Goal: Task Accomplishment & Management: Complete application form

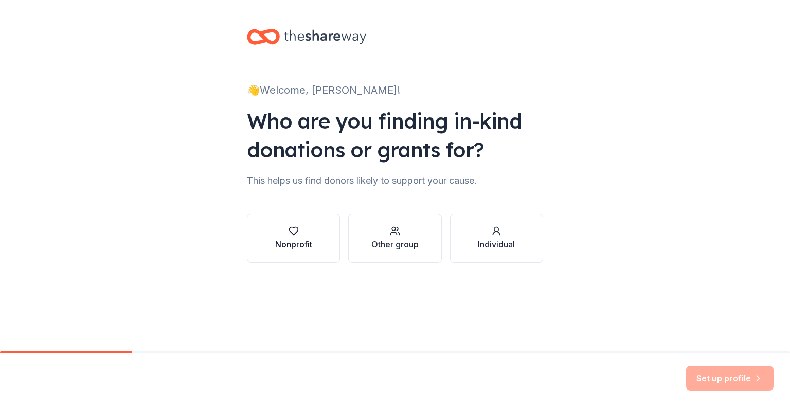
click at [295, 236] on div "Nonprofit" at bounding box center [293, 238] width 37 height 25
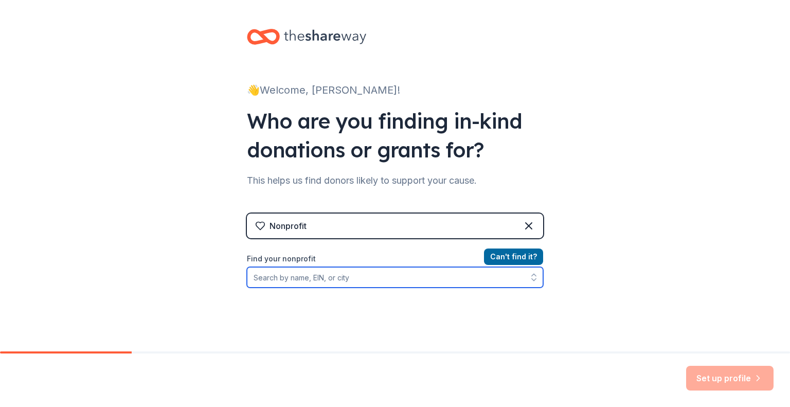
click at [321, 277] on input "Find your nonprofit" at bounding box center [395, 277] width 296 height 21
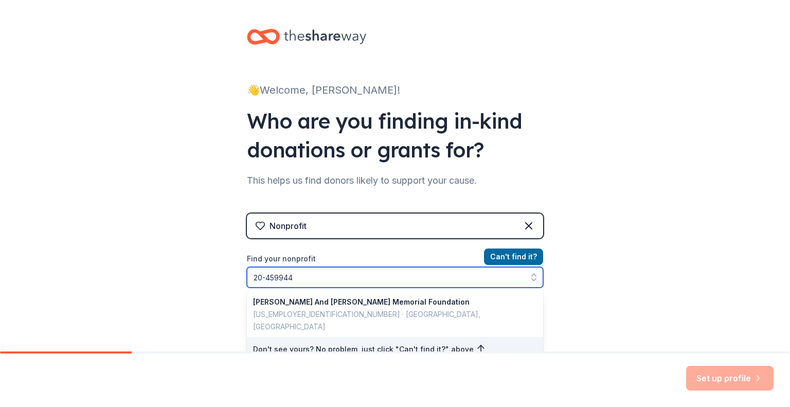
type input "[US_EMPLOYER_IDENTIFICATION_NUMBER]"
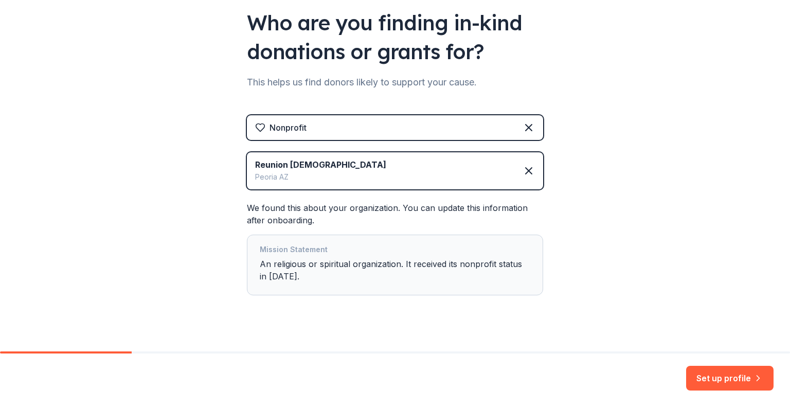
scroll to position [112, 0]
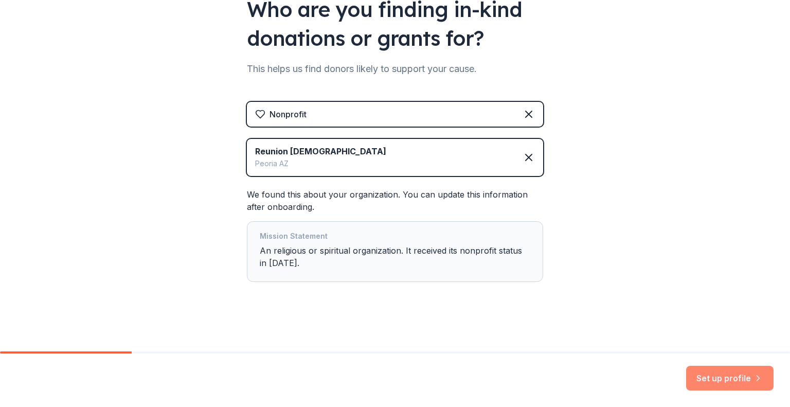
click at [747, 373] on button "Set up profile" at bounding box center [729, 378] width 87 height 25
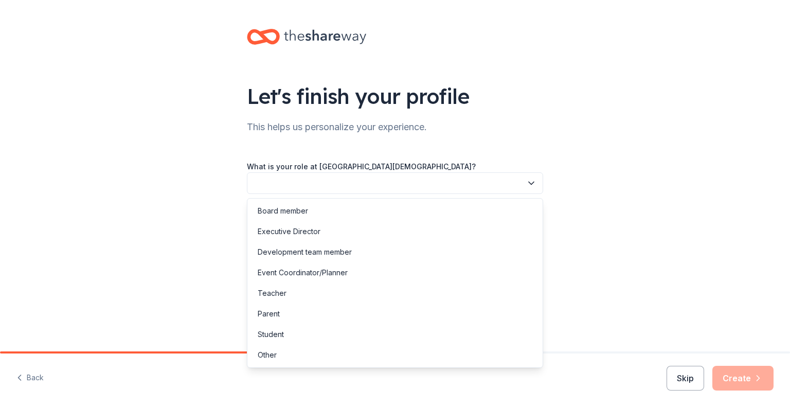
click at [378, 184] on button "button" at bounding box center [395, 183] width 296 height 22
click at [342, 271] on div "Event Coordinator/Planner" at bounding box center [303, 272] width 90 height 12
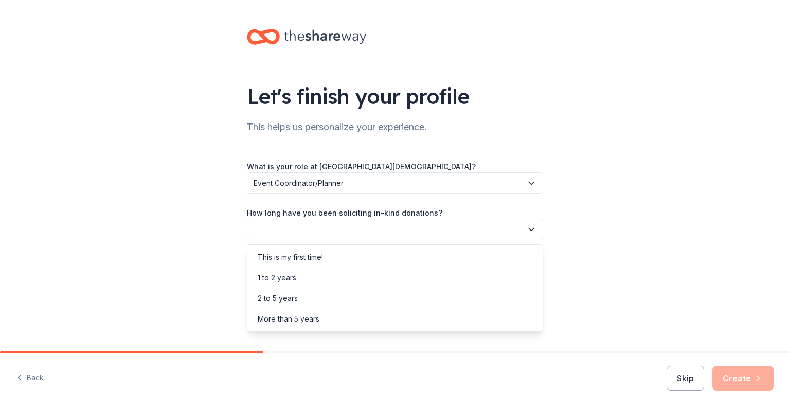
click at [468, 234] on button "button" at bounding box center [395, 230] width 296 height 22
click at [390, 314] on div "More than 5 years" at bounding box center [394, 319] width 291 height 21
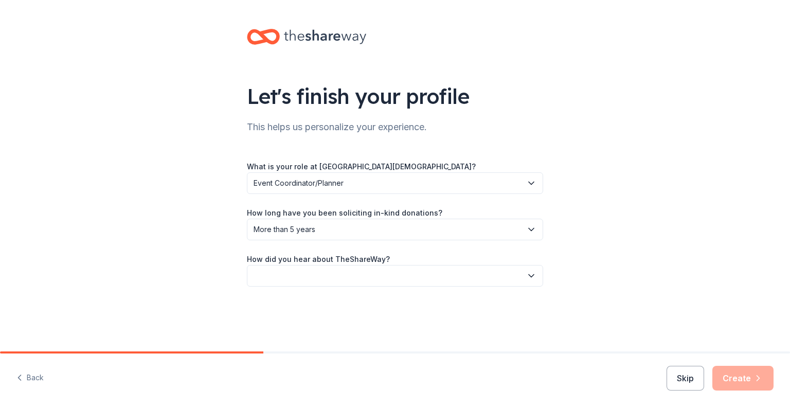
click at [519, 232] on span "More than 5 years" at bounding box center [387, 229] width 268 height 12
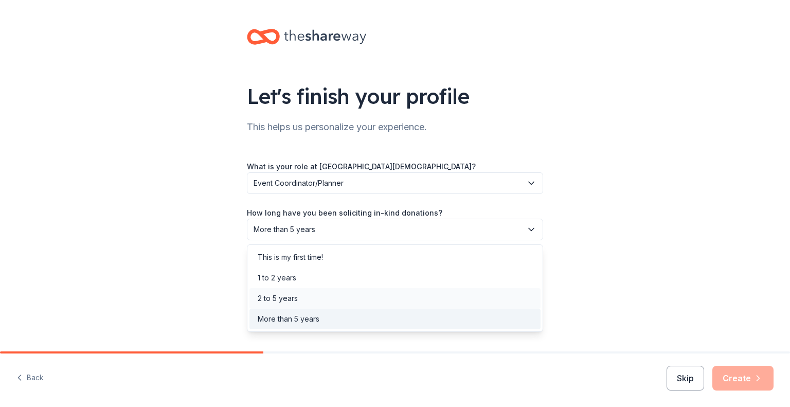
click at [409, 304] on div "2 to 5 years" at bounding box center [394, 298] width 291 height 21
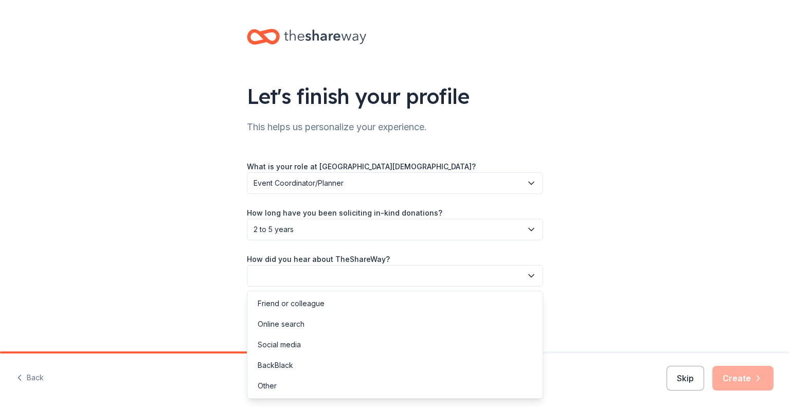
click at [397, 277] on button "button" at bounding box center [395, 276] width 296 height 22
click at [301, 318] on div "Online search" at bounding box center [281, 324] width 47 height 12
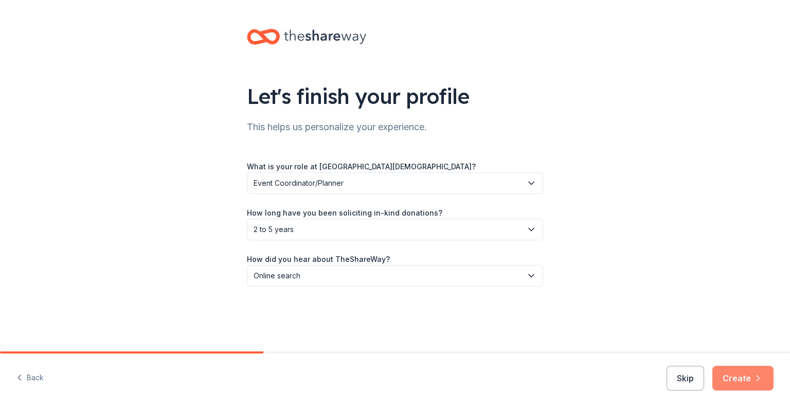
click at [743, 378] on button "Create" at bounding box center [742, 378] width 61 height 25
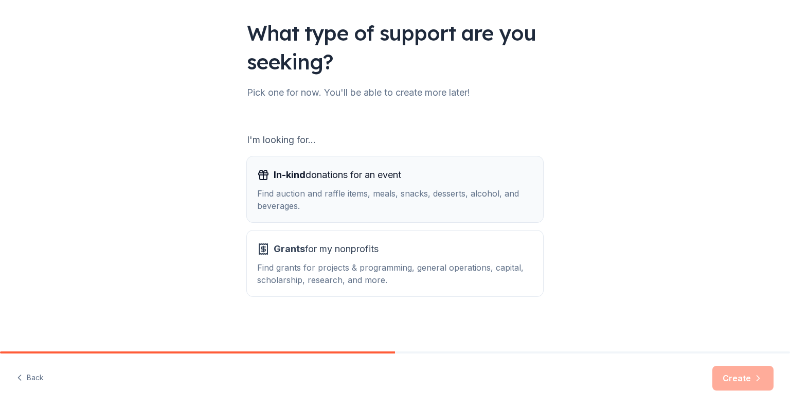
scroll to position [64, 0]
click at [405, 183] on div "In-kind donations for an event Find auction and raffle items, meals, snacks, de…" at bounding box center [395, 188] width 276 height 45
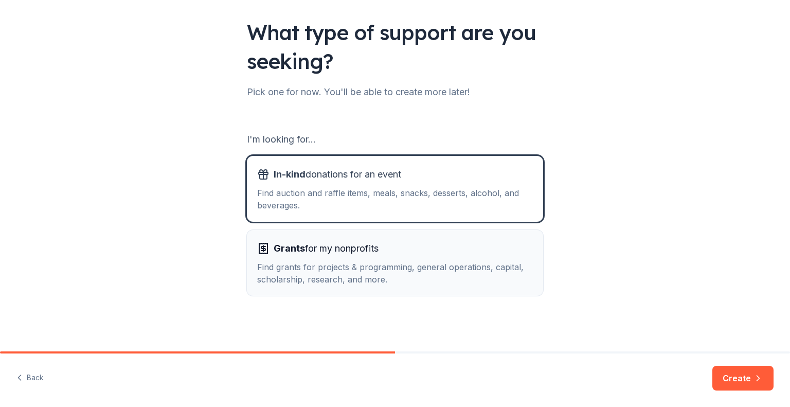
click at [458, 265] on div "Find grants for projects & programming, general operations, capital, scholarshi…" at bounding box center [395, 273] width 276 height 25
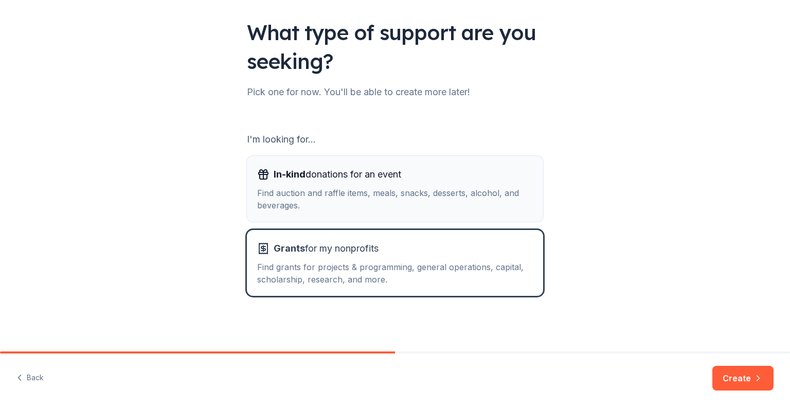
click at [468, 203] on div "Find auction and raffle items, meals, snacks, desserts, alcohol, and beverages." at bounding box center [395, 199] width 276 height 25
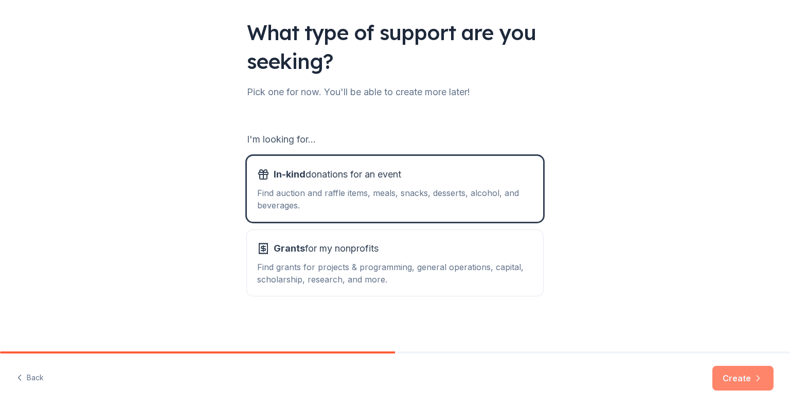
click at [742, 375] on button "Create" at bounding box center [742, 378] width 61 height 25
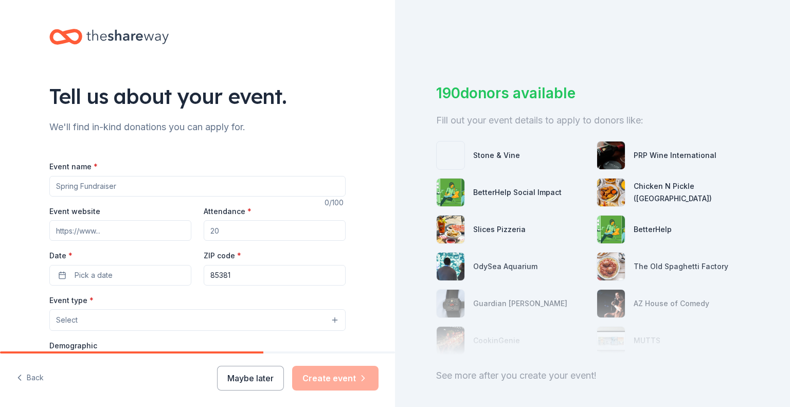
click at [120, 188] on input "Event name *" at bounding box center [197, 186] width 296 height 21
type input "Reunion [DEMOGRAPHIC_DATA] Children's and Student Ministry Pie and Silent Aucti…"
click at [101, 229] on input "Event website" at bounding box center [120, 230] width 142 height 21
type input "[URL][DOMAIN_NAME]"
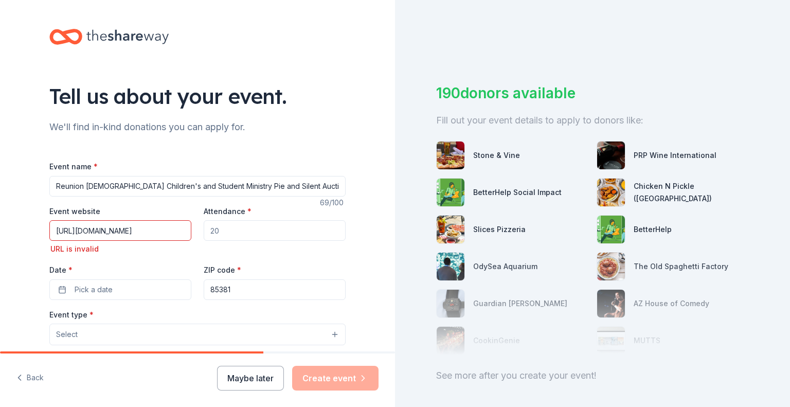
click at [224, 234] on input "Attendance *" at bounding box center [275, 230] width 142 height 21
type input "3"
drag, startPoint x: 162, startPoint y: 230, endPoint x: 23, endPoint y: 232, distance: 139.9
click at [24, 232] on div "Tell us about your event. We'll find in-kind donations you can apply for. Event…" at bounding box center [197, 349] width 395 height 699
click at [156, 230] on input "[URL][DOMAIN_NAME]" at bounding box center [120, 230] width 142 height 21
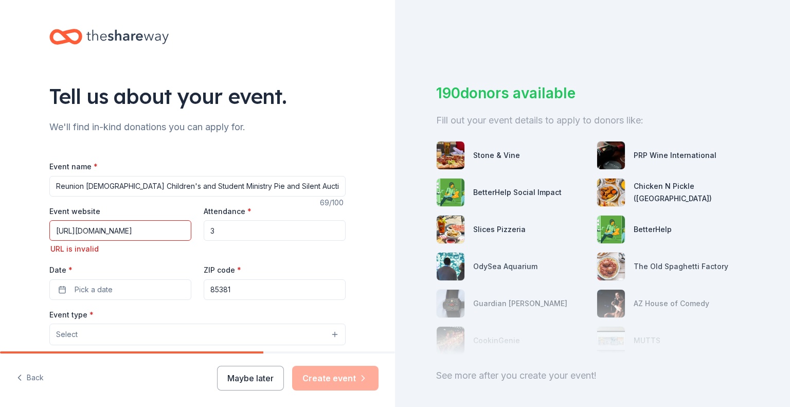
click at [156, 230] on input "[URL][DOMAIN_NAME]" at bounding box center [120, 230] width 142 height 21
paste input
type input "[URL][DOMAIN_NAME]"
click at [346, 243] on div "Tell us about your event. We'll find in-kind donations you can apply for. Event…" at bounding box center [197, 349] width 329 height 699
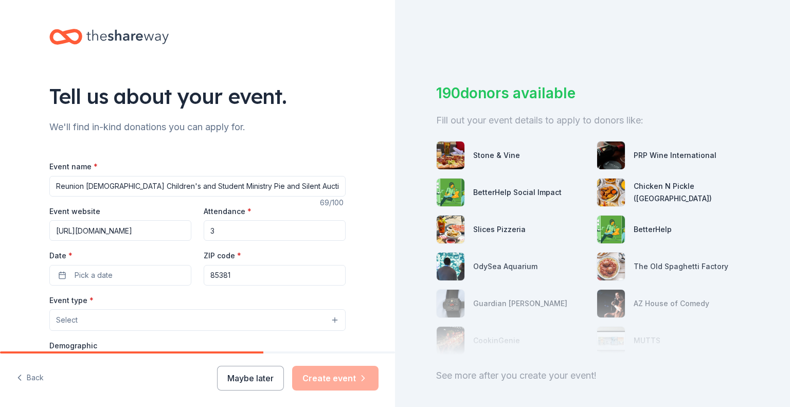
click at [276, 232] on input "3" at bounding box center [275, 230] width 142 height 21
type input "300"
click at [99, 276] on span "Pick a date" at bounding box center [94, 275] width 38 height 12
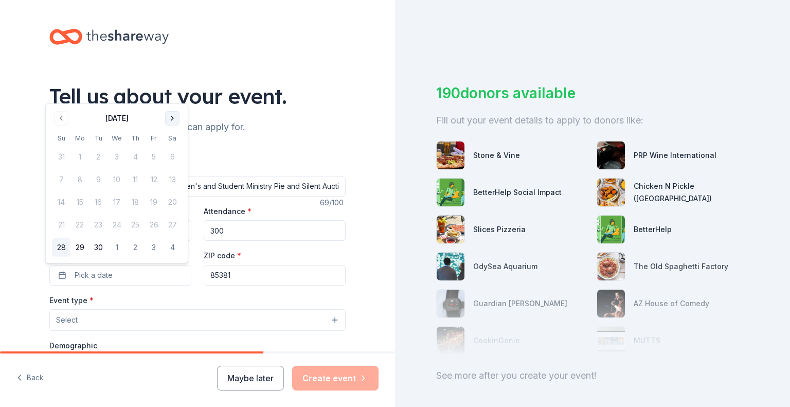
click at [171, 120] on button "Go to next month" at bounding box center [172, 118] width 14 height 14
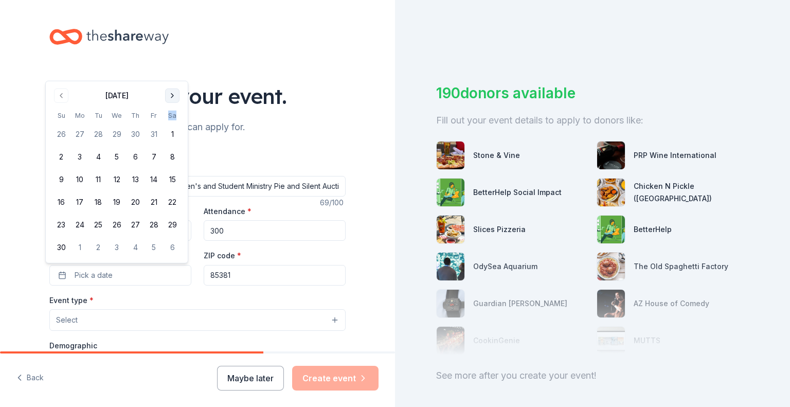
click at [171, 120] on th "Sa" at bounding box center [172, 115] width 19 height 11
click at [175, 97] on button "Go to next month" at bounding box center [172, 95] width 14 height 14
click at [173, 117] on button "Go to next month" at bounding box center [172, 118] width 14 height 14
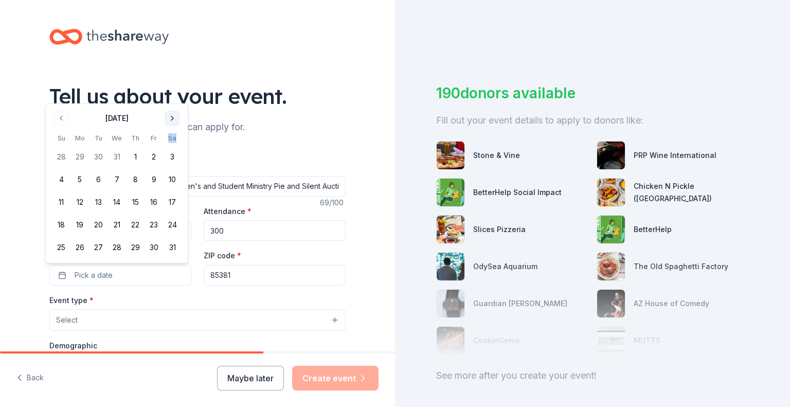
click at [173, 117] on button "Go to next month" at bounding box center [172, 118] width 14 height 14
click at [64, 207] on button "8" at bounding box center [61, 202] width 19 height 19
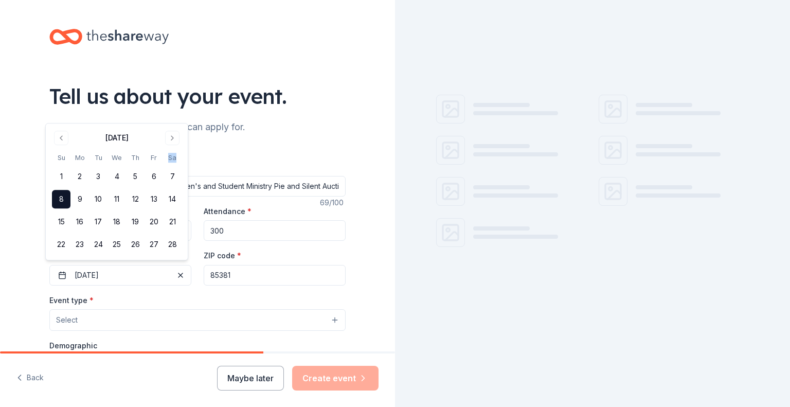
scroll to position [51, 0]
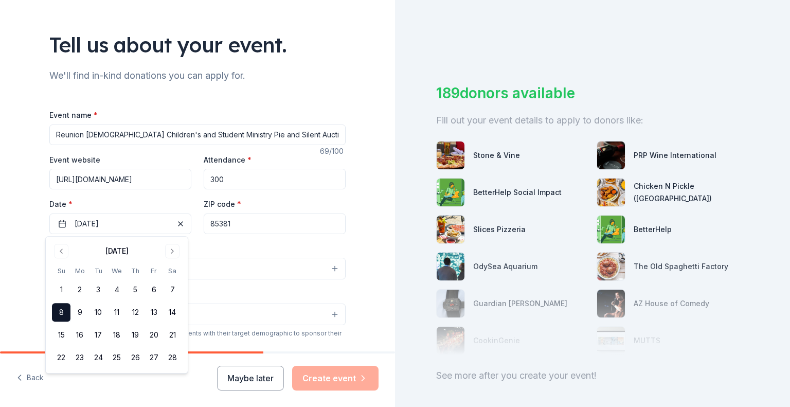
click at [264, 244] on div "Event type * Select" at bounding box center [197, 261] width 296 height 38
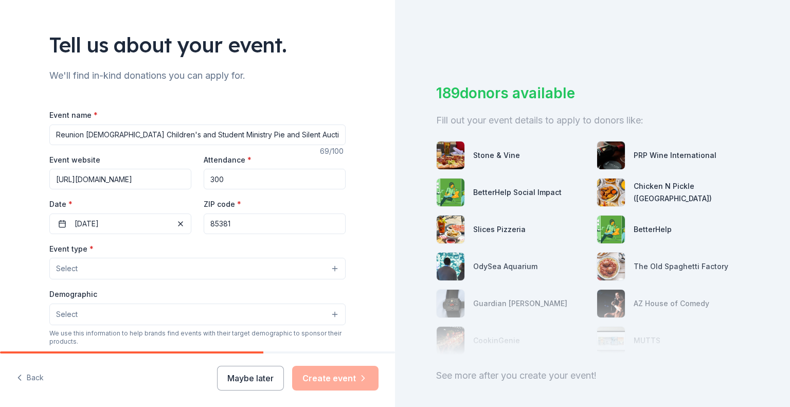
click at [249, 224] on input "85381" at bounding box center [275, 223] width 142 height 21
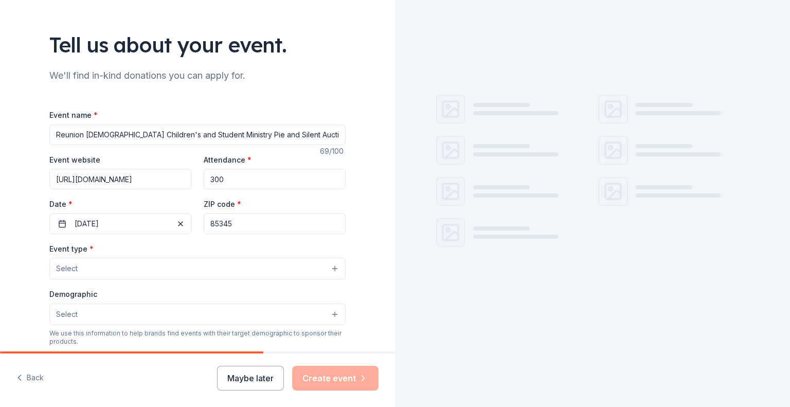
type input "85345"
click at [110, 269] on button "Select" at bounding box center [197, 269] width 296 height 22
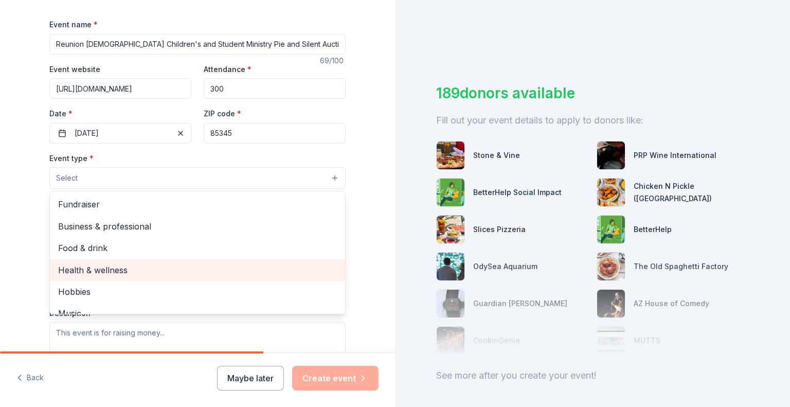
scroll to position [206, 0]
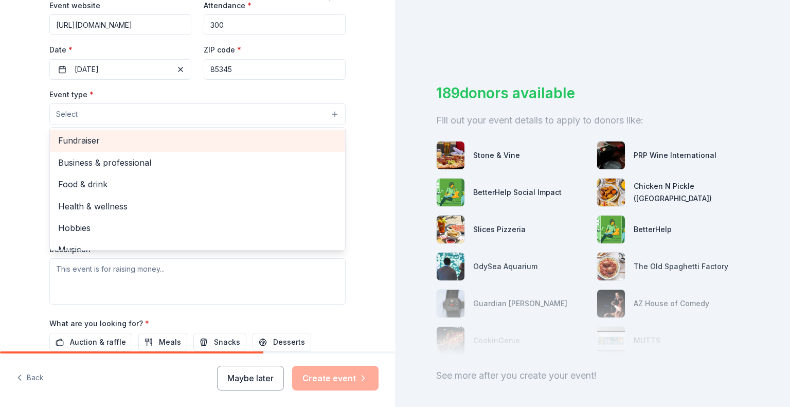
drag, startPoint x: 109, startPoint y: 148, endPoint x: 113, endPoint y: 154, distance: 7.8
click at [113, 154] on div "Fundraiser Business & professional Food & drink Health & wellness Hobbies Music…" at bounding box center [197, 188] width 296 height 123
click at [76, 145] on span "Fundraiser" at bounding box center [197, 140] width 279 height 13
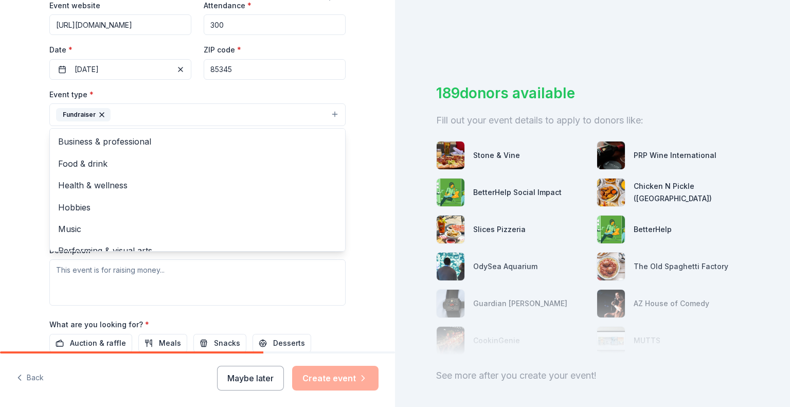
click at [376, 174] on div "Tell us about your event. We'll find in-kind donations you can apply for. Event…" at bounding box center [197, 136] width 395 height 685
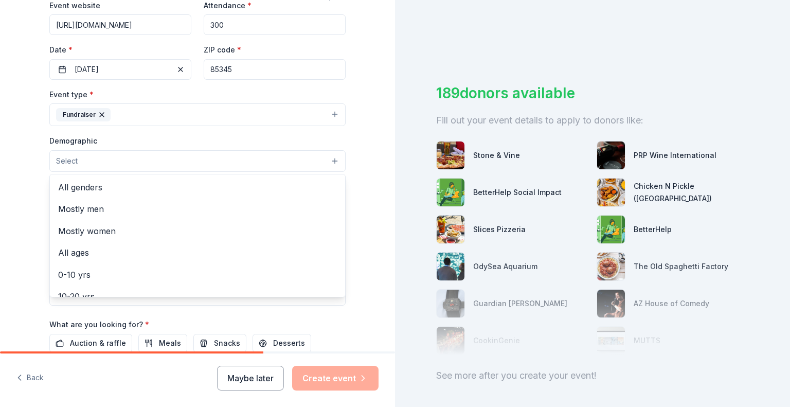
click at [316, 159] on button "Select" at bounding box center [197, 161] width 296 height 22
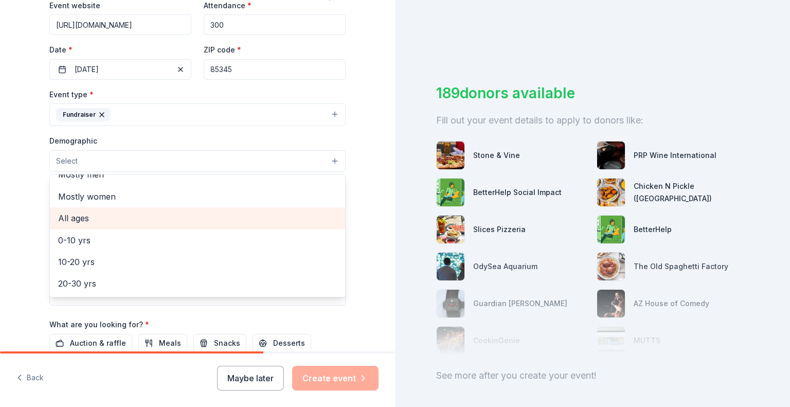
scroll to position [51, 0]
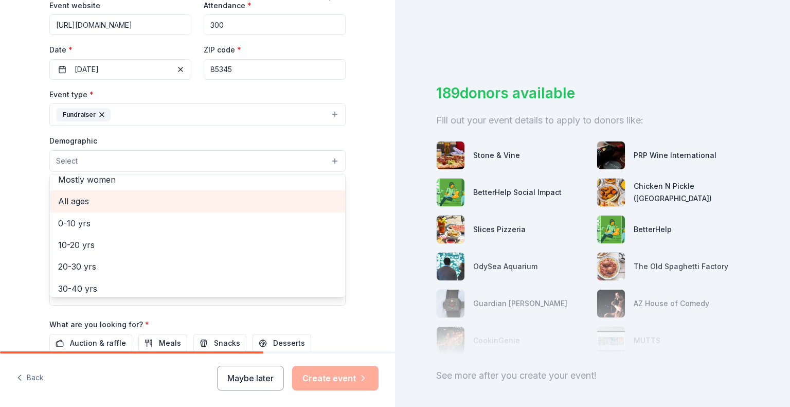
click at [140, 203] on span "All ages" at bounding box center [197, 200] width 279 height 13
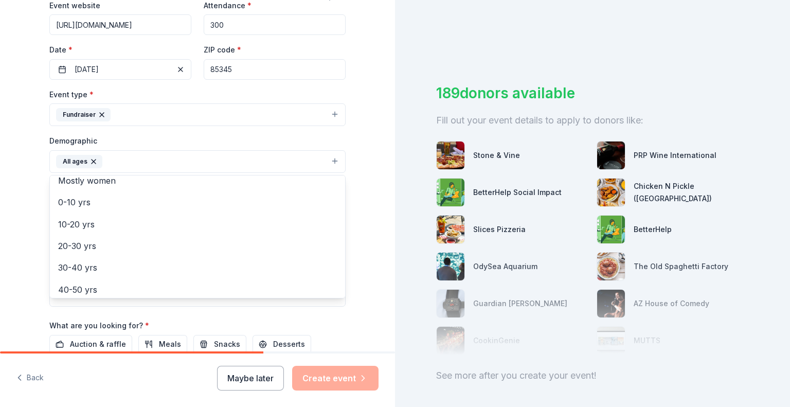
click at [374, 224] on div "Tell us about your event. We'll find in-kind donations you can apply for. Event…" at bounding box center [197, 137] width 395 height 686
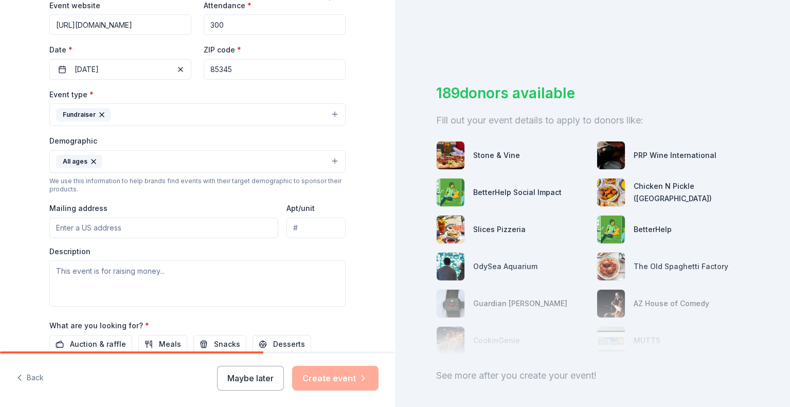
click at [184, 162] on button "All ages" at bounding box center [197, 161] width 296 height 23
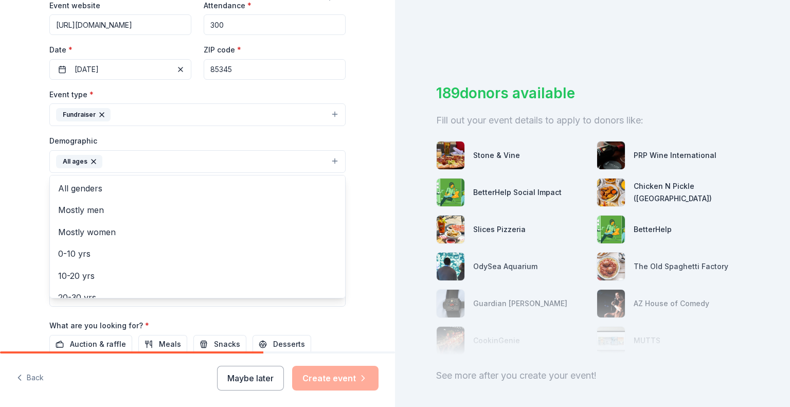
click at [365, 154] on div "Tell us about your event. We'll find in-kind donations you can apply for. Event…" at bounding box center [197, 137] width 395 height 686
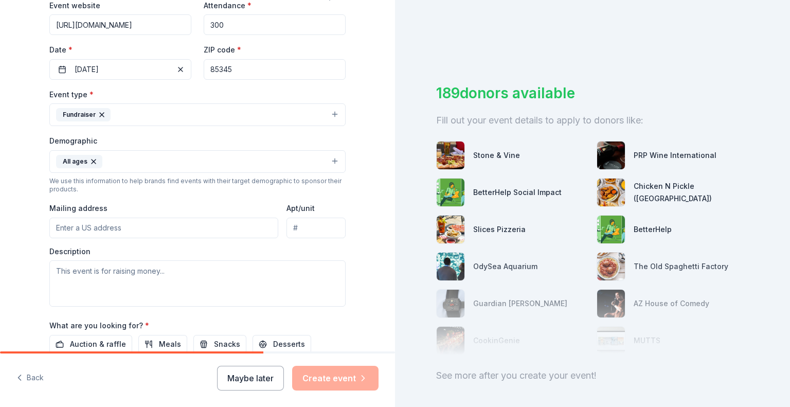
click at [202, 230] on input "Mailing address" at bounding box center [163, 227] width 229 height 21
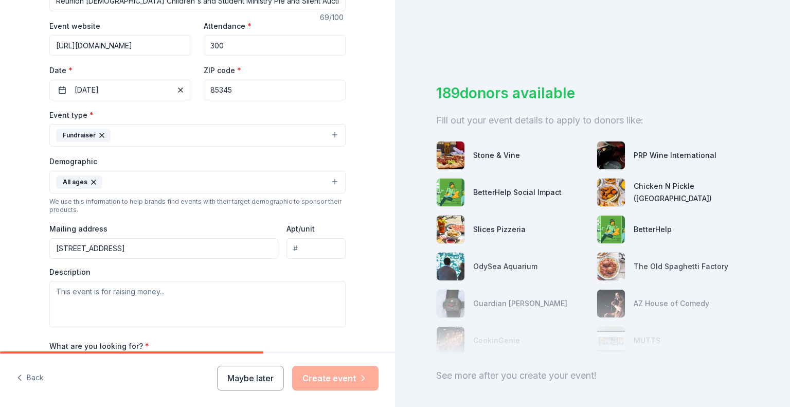
scroll to position [180, 0]
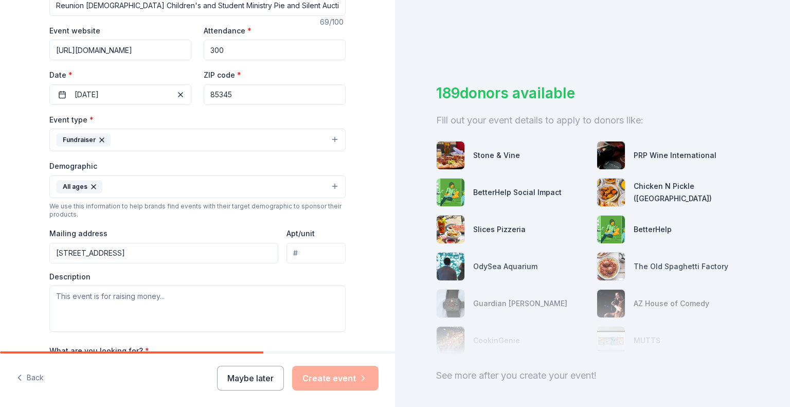
click at [147, 252] on input "[STREET_ADDRESS]" at bounding box center [163, 253] width 229 height 21
type input "[STREET_ADDRESS]"
click at [334, 266] on div "Event type * Fundraiser Demographic All ages We use this information to help br…" at bounding box center [197, 222] width 296 height 219
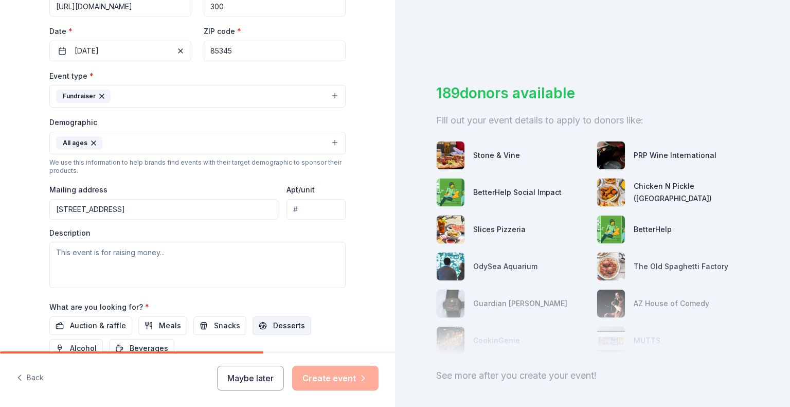
scroll to position [283, 0]
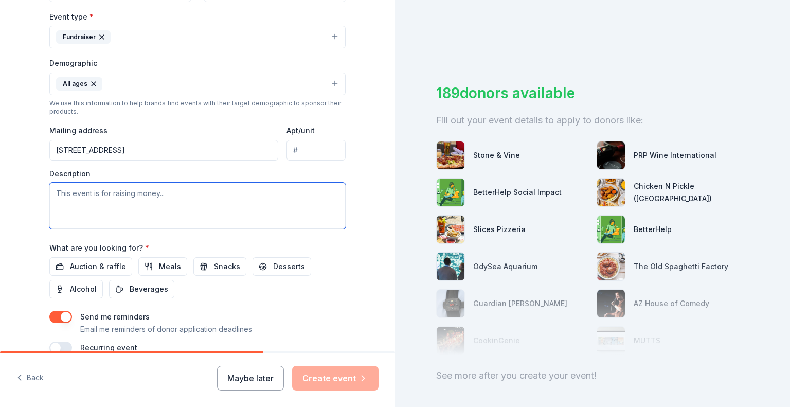
paste textarea "The Reunion [DEMOGRAPHIC_DATA] is a non-denominational [DEMOGRAPHIC_DATA] locat…"
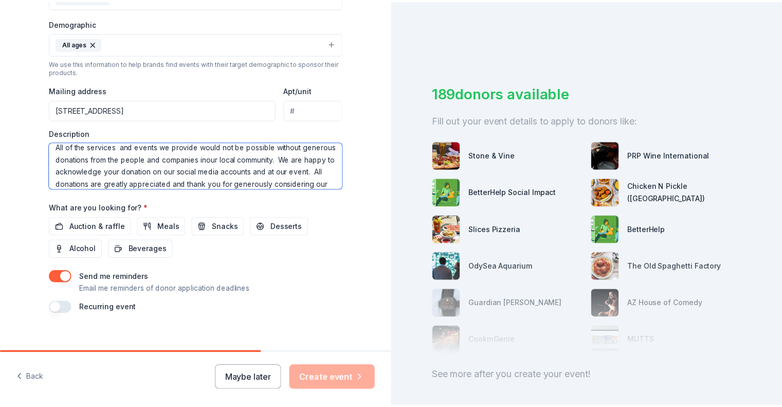
scroll to position [335, 0]
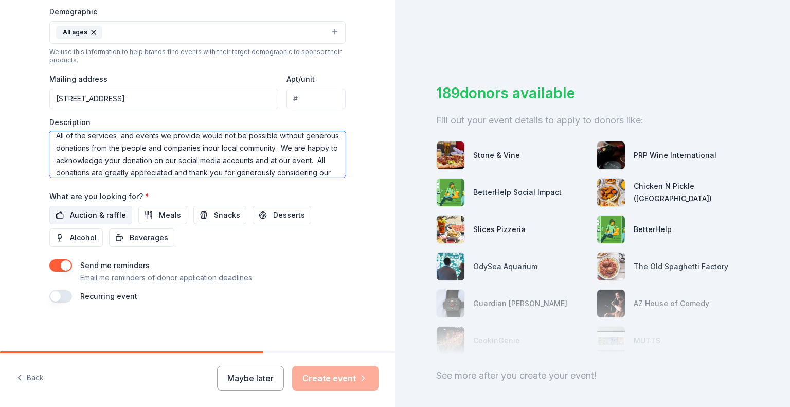
type textarea "The Reunion [DEMOGRAPHIC_DATA] is a non-denominational [DEMOGRAPHIC_DATA] locat…"
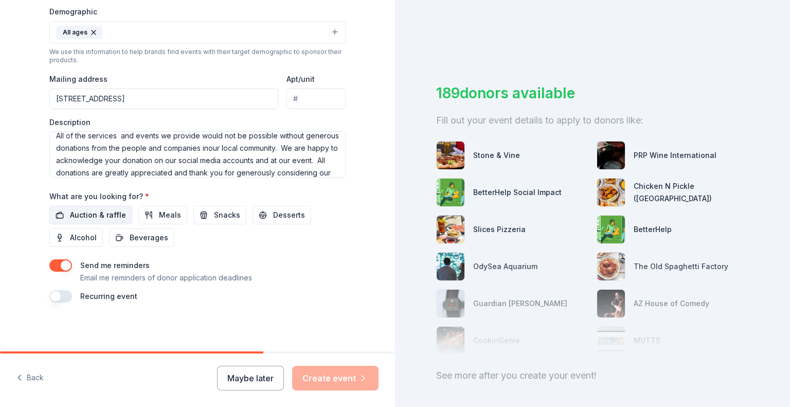
click at [97, 215] on span "Auction & raffle" at bounding box center [98, 215] width 56 height 12
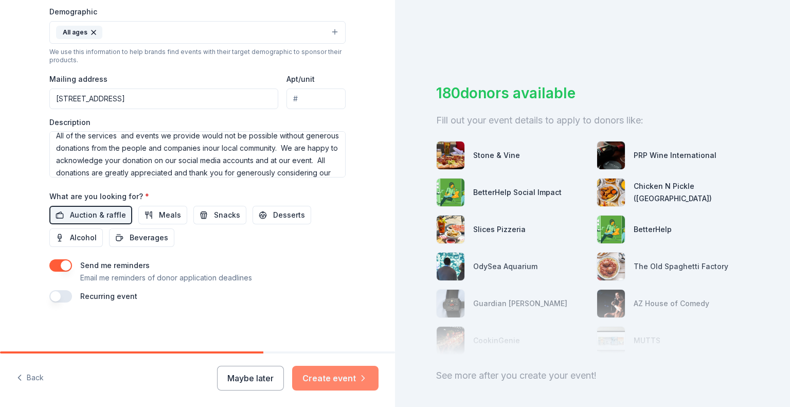
click at [346, 375] on button "Create event" at bounding box center [335, 378] width 86 height 25
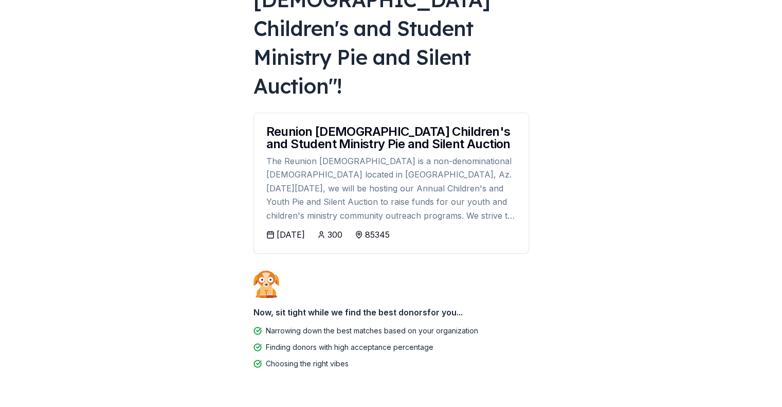
scroll to position [111, 0]
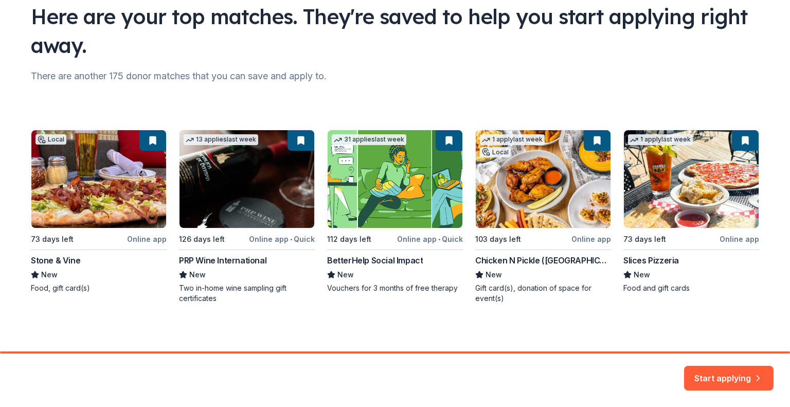
scroll to position [81, 0]
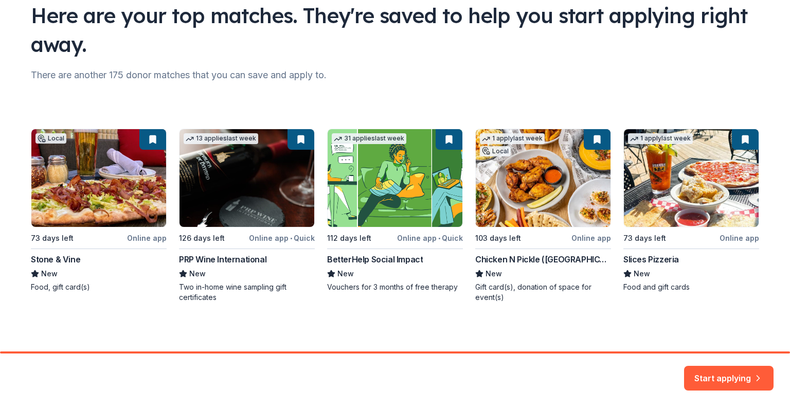
click at [123, 185] on div "Local 73 days left Online app Stone & Vine New Food, gift card(s) 13 applies la…" at bounding box center [395, 216] width 728 height 174
click at [146, 234] on div "Local 73 days left Online app Stone & Vine New Food, gift card(s) 13 applies la…" at bounding box center [395, 216] width 728 height 174
click at [46, 283] on div "Local 73 days left Online app Stone & Vine New Food, gift card(s) 13 applies la…" at bounding box center [395, 216] width 728 height 174
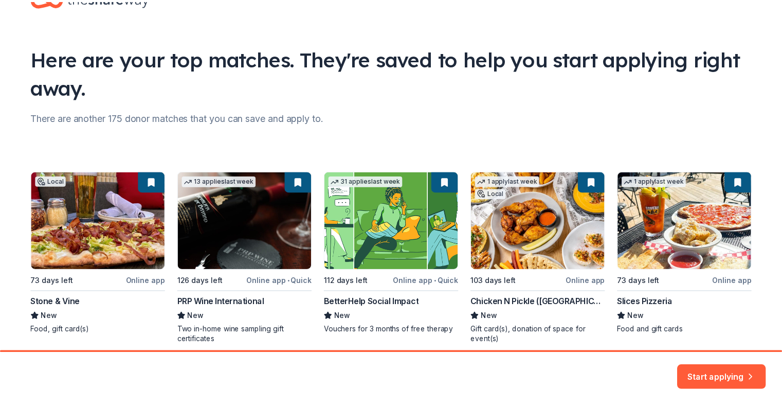
scroll to position [0, 0]
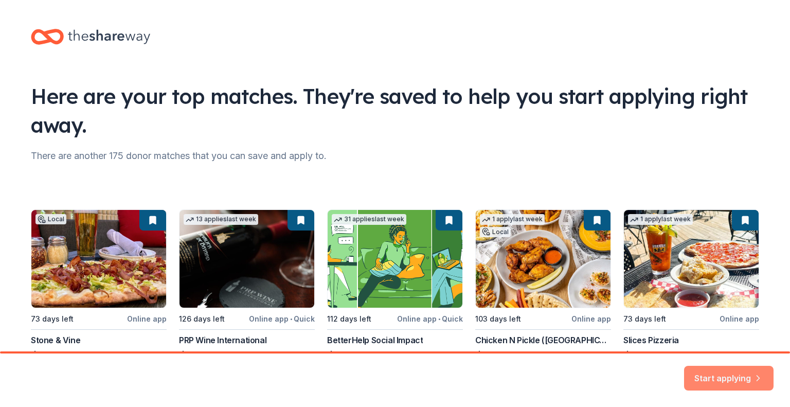
click at [716, 377] on button "Start applying" at bounding box center [728, 372] width 89 height 25
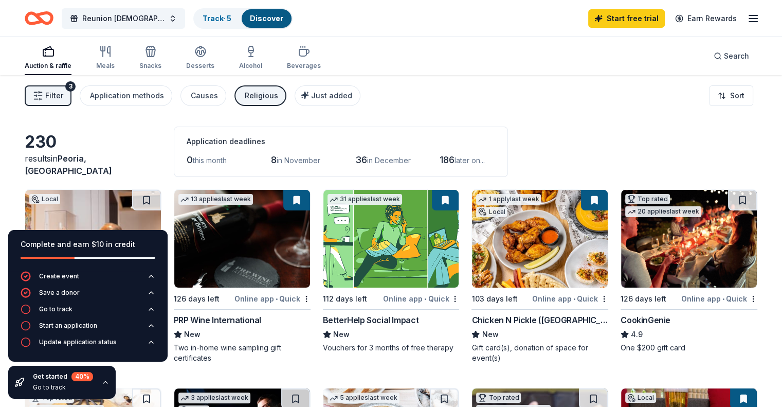
click at [747, 17] on icon "button" at bounding box center [753, 18] width 12 height 12
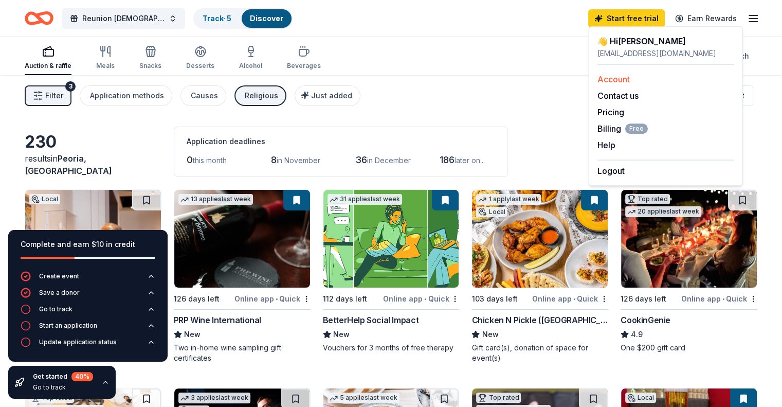
click at [636, 82] on div "Account" at bounding box center [665, 79] width 137 height 12
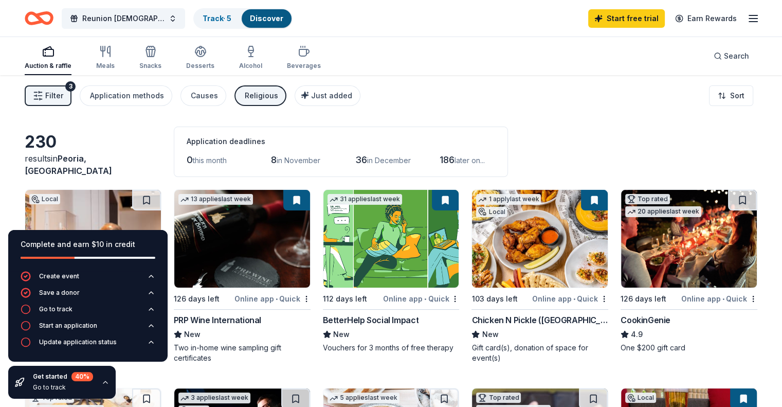
click at [747, 19] on icon "button" at bounding box center [753, 18] width 12 height 12
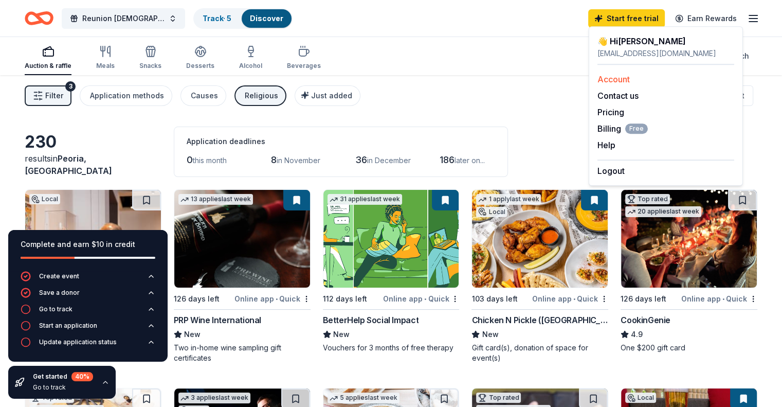
click at [611, 77] on link "Account" at bounding box center [613, 79] width 32 height 10
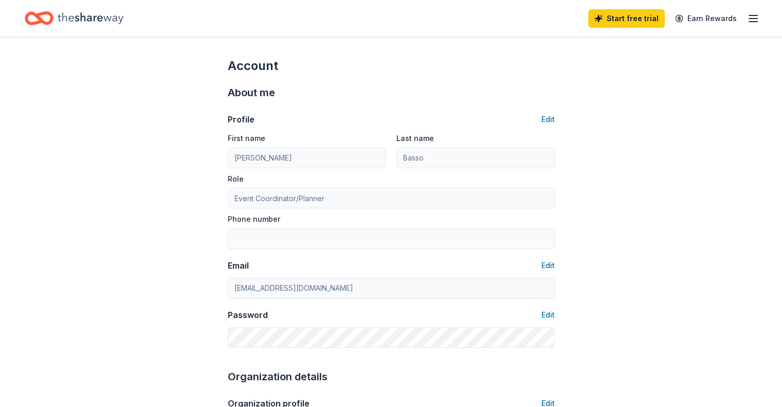
click at [747, 17] on icon "button" at bounding box center [753, 18] width 12 height 12
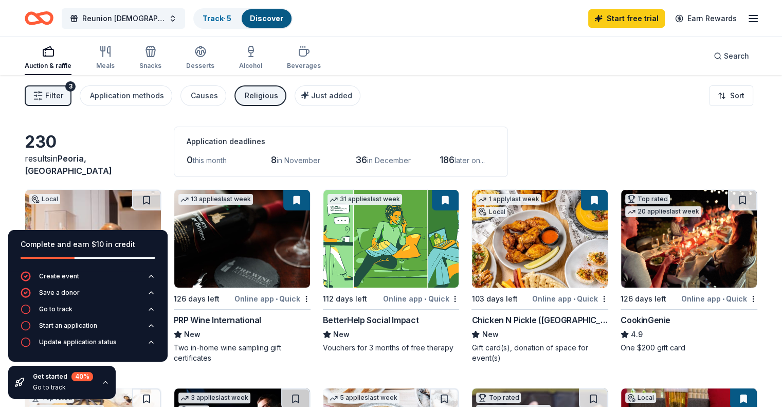
click at [103, 385] on icon "button" at bounding box center [105, 382] width 8 height 8
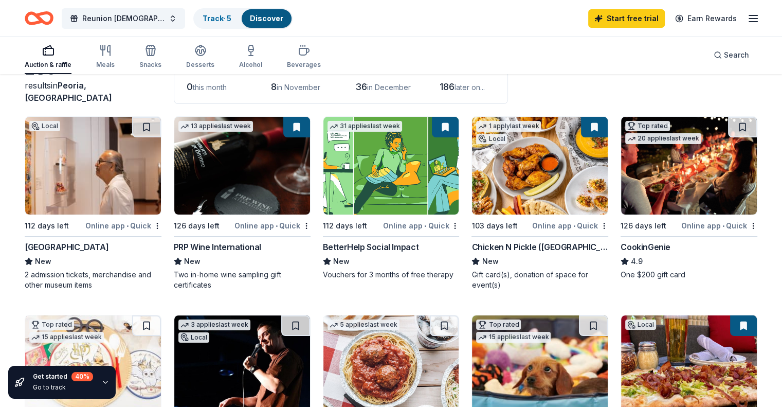
scroll to position [103, 0]
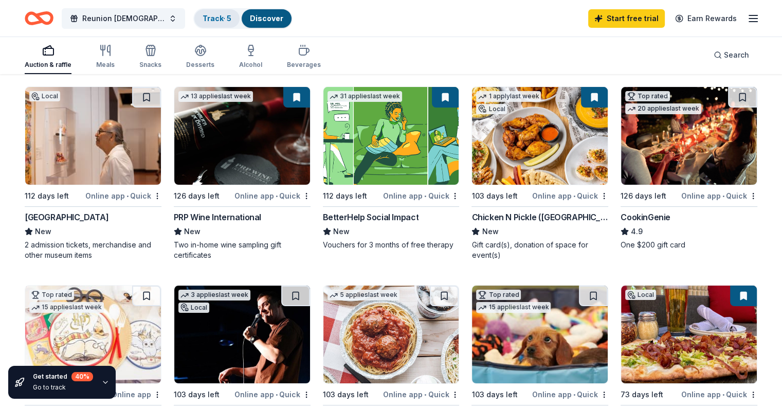
click at [231, 19] on link "Track · 5" at bounding box center [217, 18] width 29 height 9
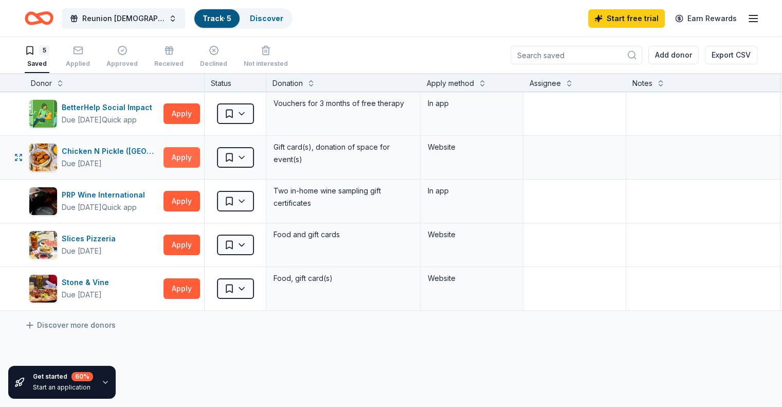
click at [200, 159] on button "Apply" at bounding box center [182, 157] width 37 height 21
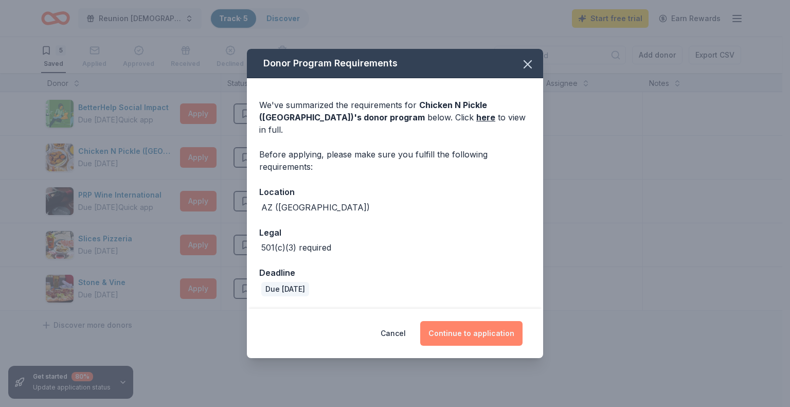
click at [476, 331] on button "Continue to application" at bounding box center [471, 333] width 102 height 25
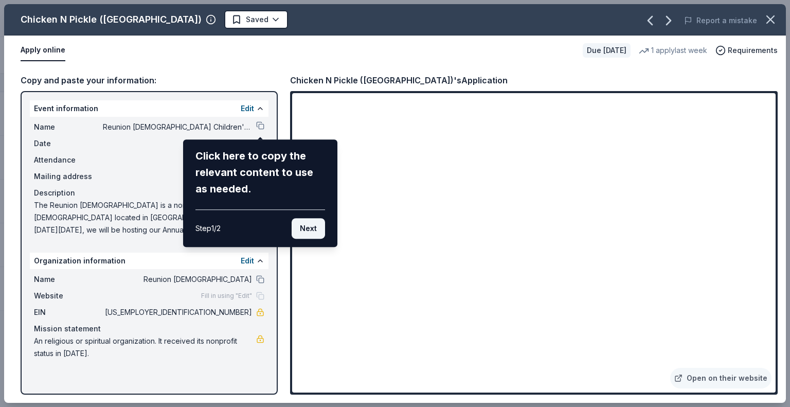
click at [313, 231] on button "Next" at bounding box center [308, 228] width 33 height 21
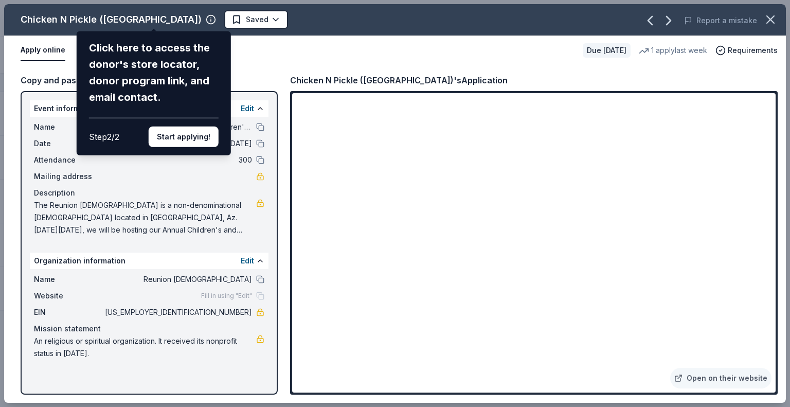
click at [257, 55] on div "Chicken N Pickle ([GEOGRAPHIC_DATA]) Click here to access the donor's store loc…" at bounding box center [395, 203] width 782 height 398
click at [185, 136] on button "Start applying!" at bounding box center [184, 136] width 70 height 21
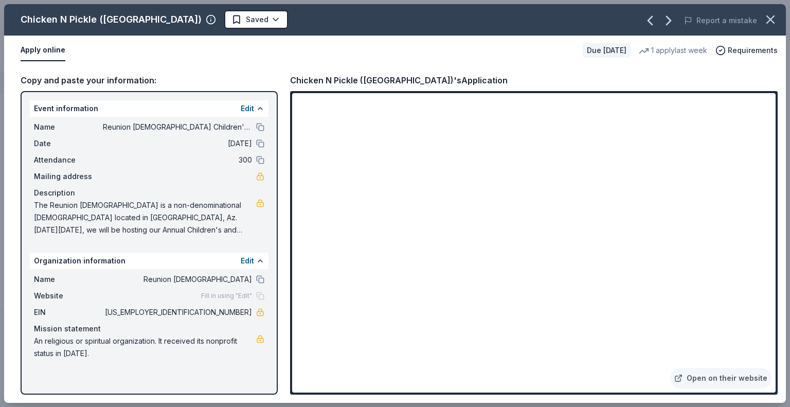
click at [257, 112] on div "Edit" at bounding box center [253, 108] width 24 height 12
click at [258, 108] on button at bounding box center [260, 108] width 8 height 8
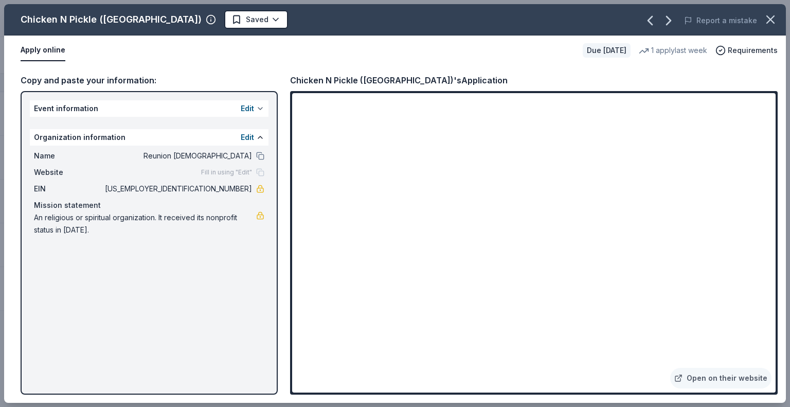
click at [257, 107] on button at bounding box center [260, 108] width 8 height 8
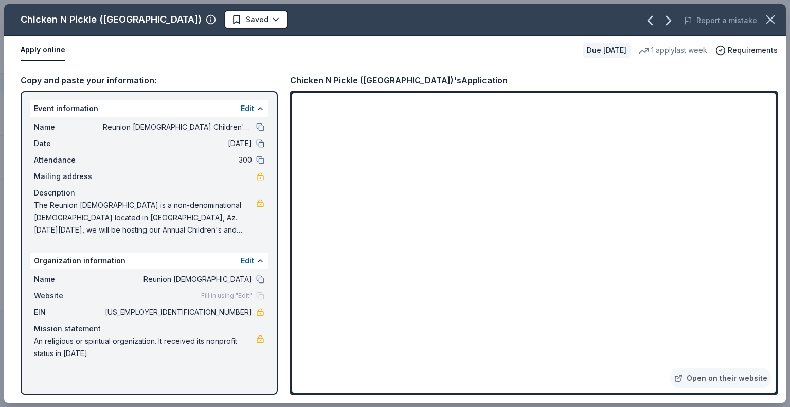
click at [262, 141] on button at bounding box center [260, 143] width 8 height 8
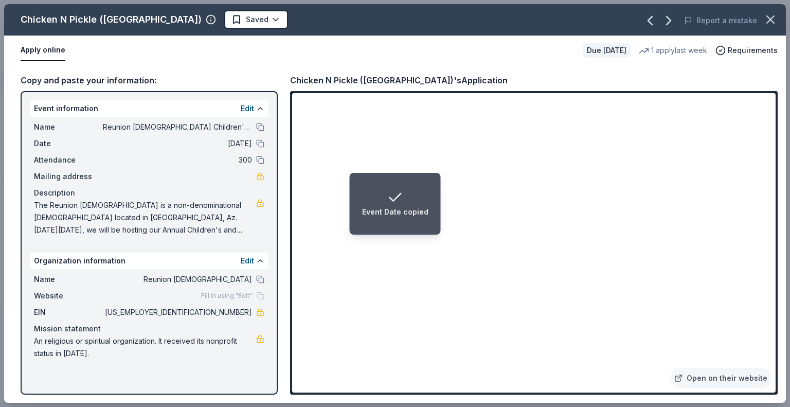
click at [233, 141] on span "[DATE]" at bounding box center [177, 143] width 149 height 12
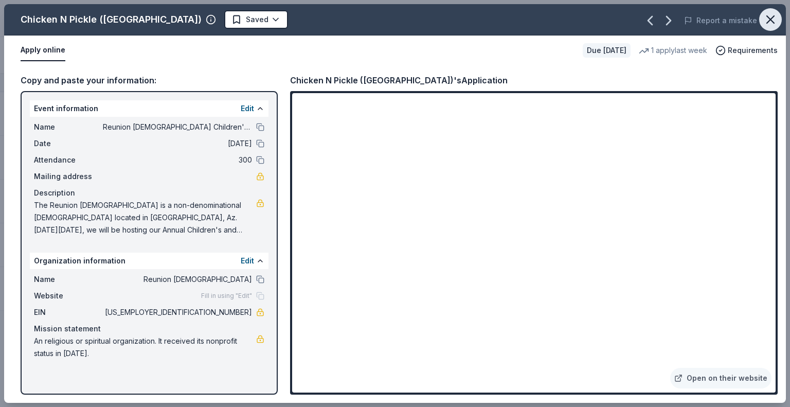
click at [771, 16] on icon "button" at bounding box center [770, 19] width 14 height 14
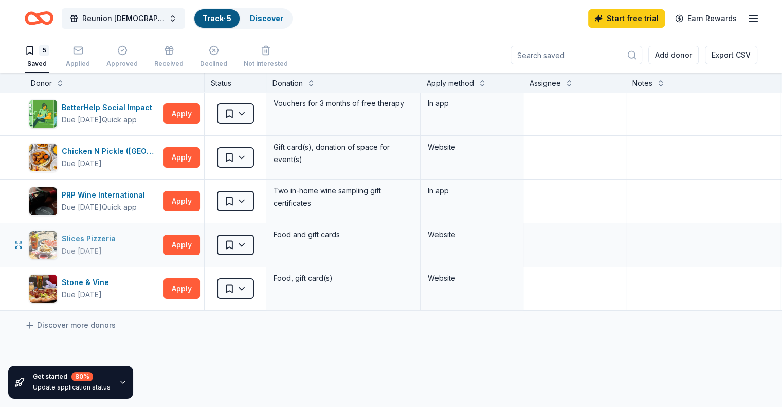
click at [117, 242] on div "Slices Pizzeria" at bounding box center [91, 238] width 58 height 12
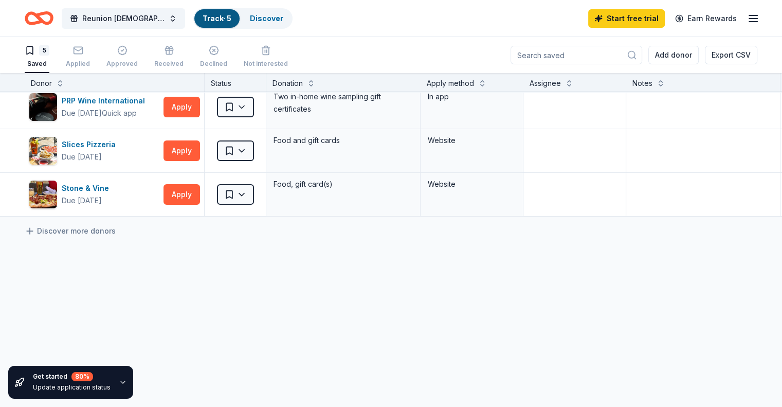
scroll to position [103, 0]
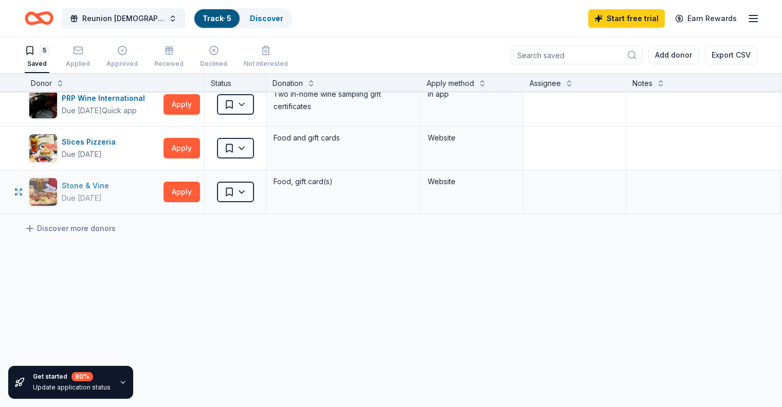
click at [100, 179] on div "Stone & Vine" at bounding box center [87, 185] width 51 height 12
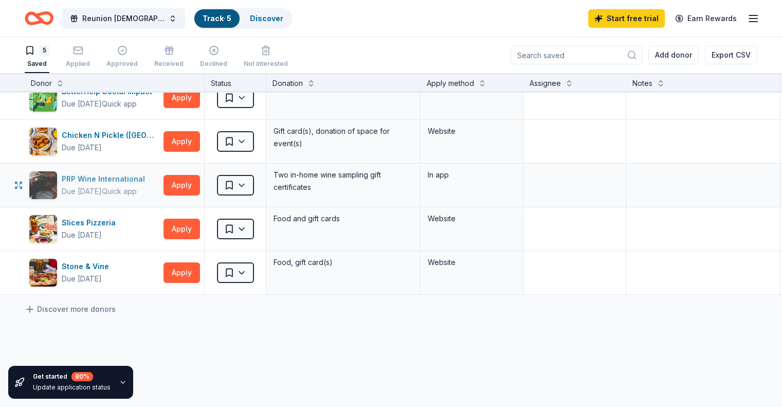
scroll to position [0, 0]
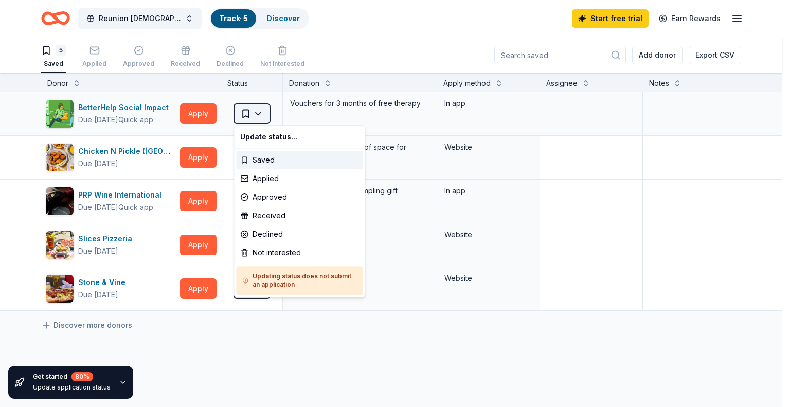
click at [260, 114] on html "Reunion [DEMOGRAPHIC_DATA] Children's and Student Ministry Pie and Silent Aucti…" at bounding box center [395, 203] width 790 height 407
drag, startPoint x: 577, startPoint y: 355, endPoint x: 532, endPoint y: 333, distance: 50.1
click at [576, 354] on html "Reunion [DEMOGRAPHIC_DATA] Children's and Student Ministry Pie and Silent Aucti…" at bounding box center [395, 203] width 790 height 407
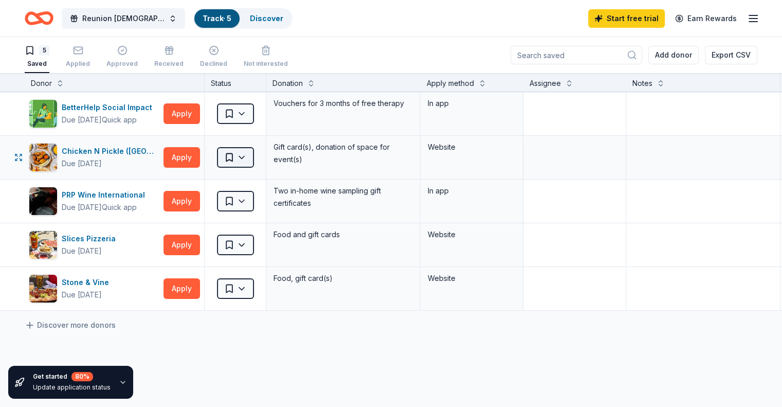
click at [249, 155] on html "Reunion [DEMOGRAPHIC_DATA] Children's and Student Ministry Pie and Silent Aucti…" at bounding box center [391, 203] width 782 height 407
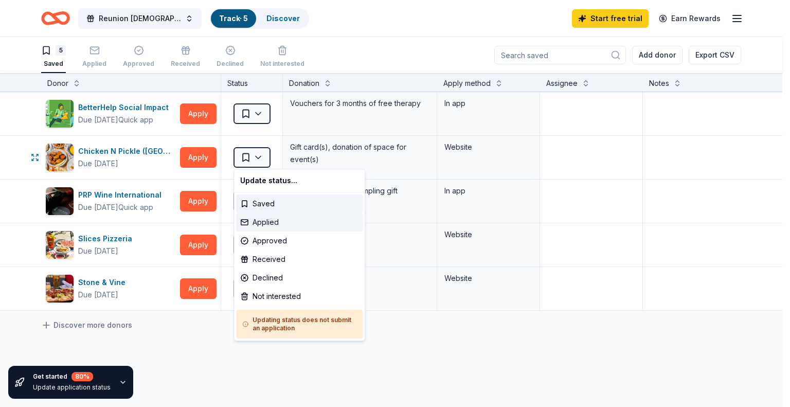
click at [286, 221] on div "Applied" at bounding box center [299, 222] width 126 height 19
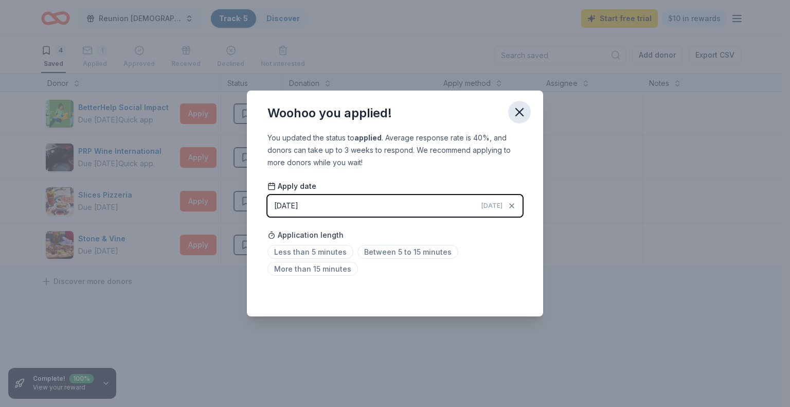
click at [522, 114] on icon "button" at bounding box center [519, 112] width 14 height 14
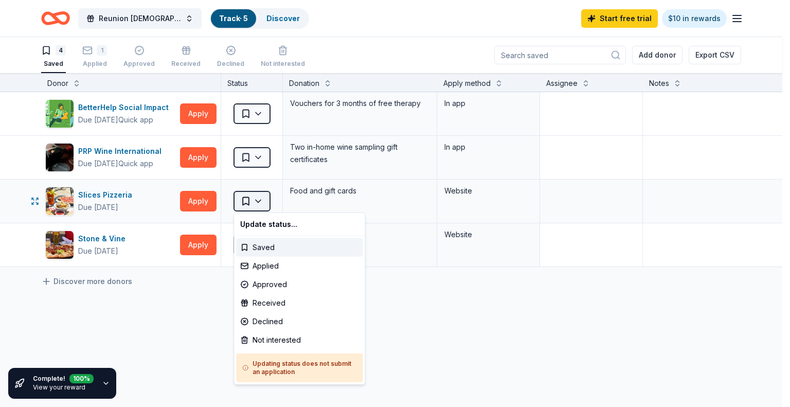
click at [256, 200] on html "Reunion [DEMOGRAPHIC_DATA] Children's and Student Ministry Pie and Silent Aucti…" at bounding box center [395, 203] width 790 height 407
click at [265, 264] on div "Applied" at bounding box center [299, 266] width 126 height 19
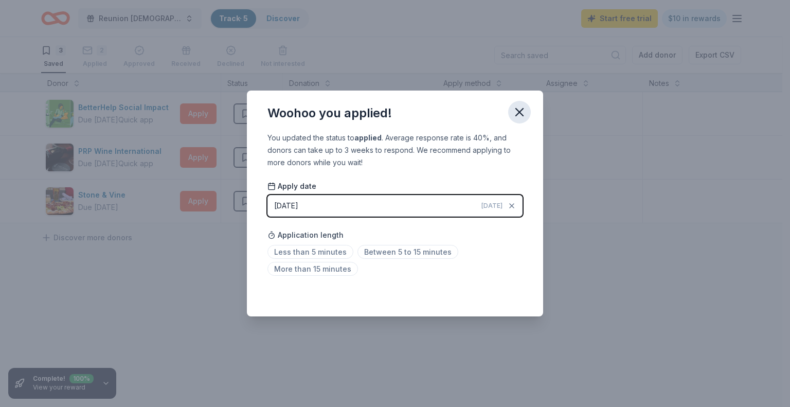
click at [514, 111] on icon "button" at bounding box center [519, 112] width 14 height 14
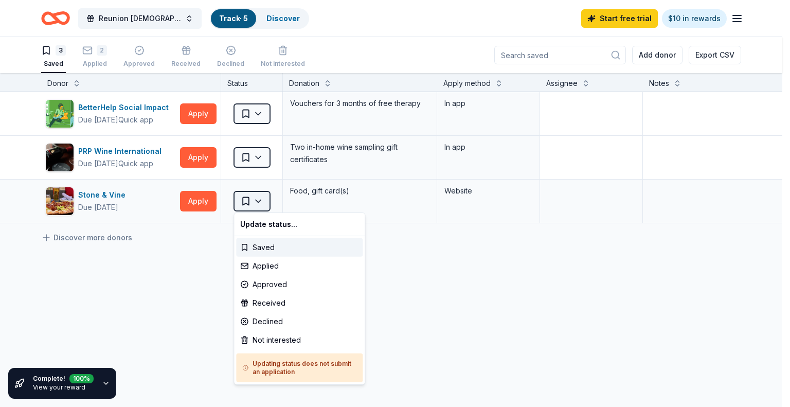
click at [252, 202] on html "Reunion [DEMOGRAPHIC_DATA] Children's and Student Ministry Pie and Silent Aucti…" at bounding box center [395, 203] width 790 height 407
click at [276, 266] on div "Applied" at bounding box center [299, 266] width 126 height 19
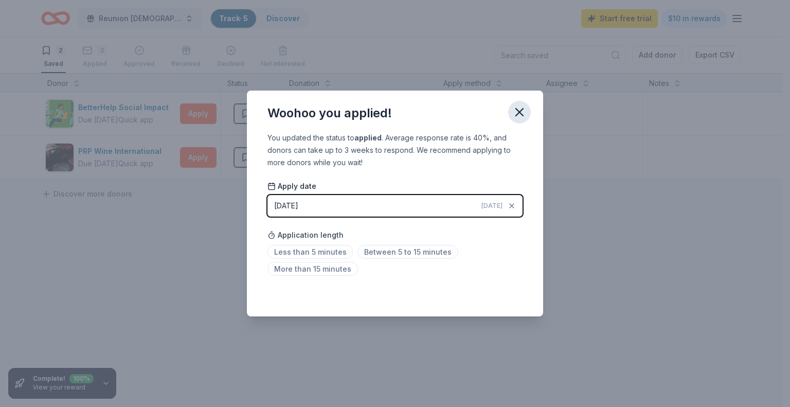
click at [520, 110] on icon "button" at bounding box center [519, 112] width 14 height 14
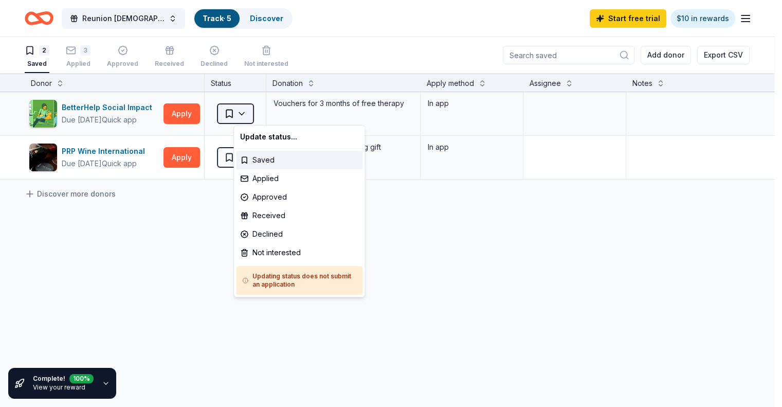
click at [261, 111] on html "Reunion [DEMOGRAPHIC_DATA] Children's and Student Ministry Pie and Silent Aucti…" at bounding box center [391, 203] width 782 height 407
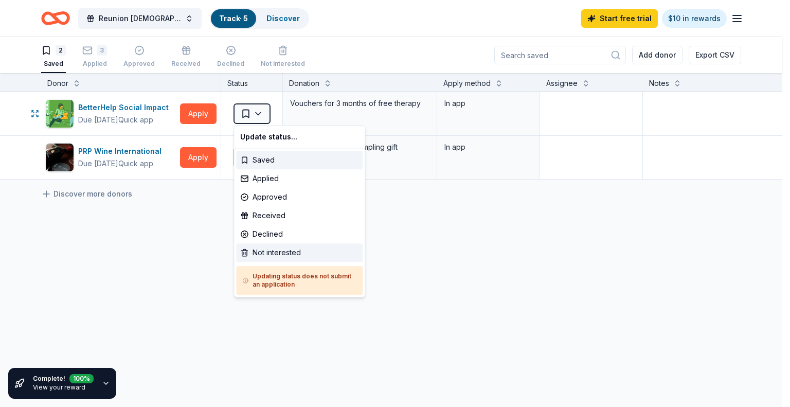
click at [313, 251] on div "Not interested" at bounding box center [299, 252] width 126 height 19
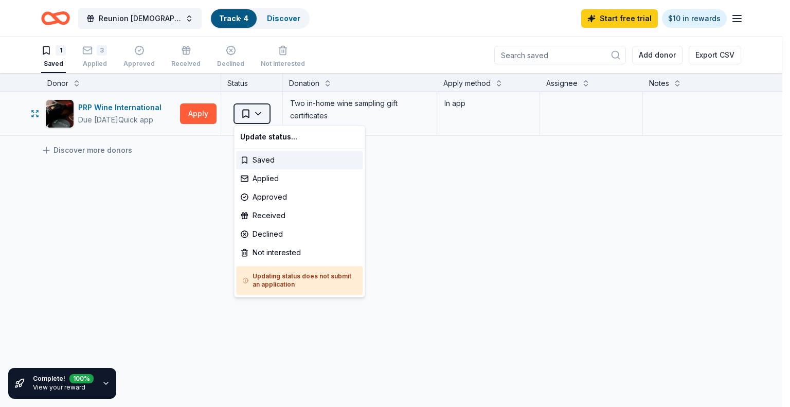
click at [261, 114] on html "Reunion [DEMOGRAPHIC_DATA] Children's and Student Ministry Pie and Silent Aucti…" at bounding box center [395, 203] width 790 height 407
click at [292, 248] on div "Not interested" at bounding box center [299, 252] width 126 height 19
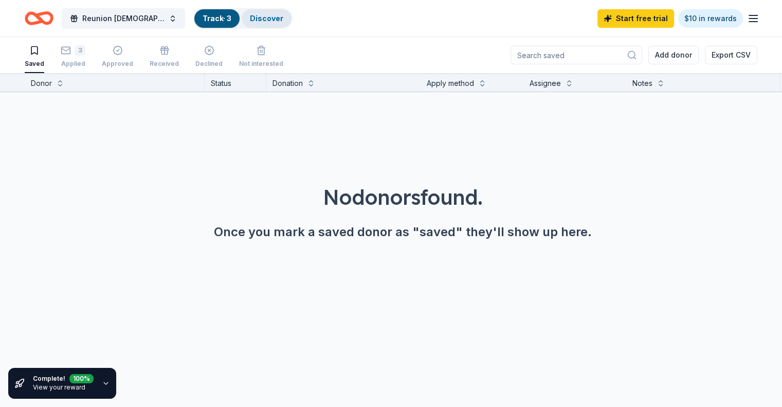
click at [283, 14] on link "Discover" at bounding box center [266, 18] width 33 height 9
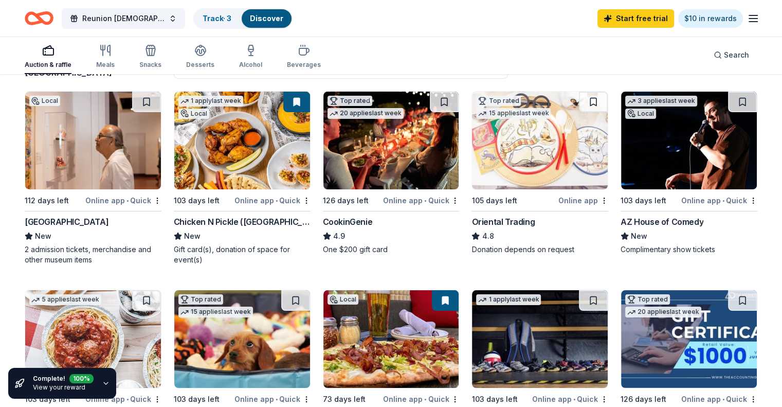
scroll to position [103, 0]
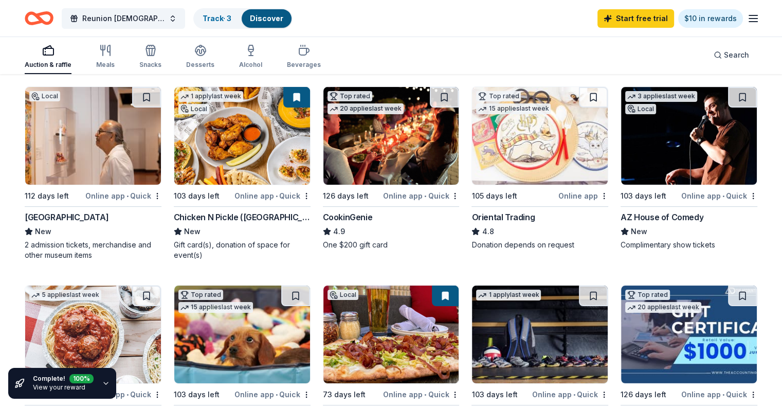
click at [103, 159] on img at bounding box center [93, 136] width 136 height 98
click at [232, 16] on link "Track · 4" at bounding box center [217, 18] width 29 height 9
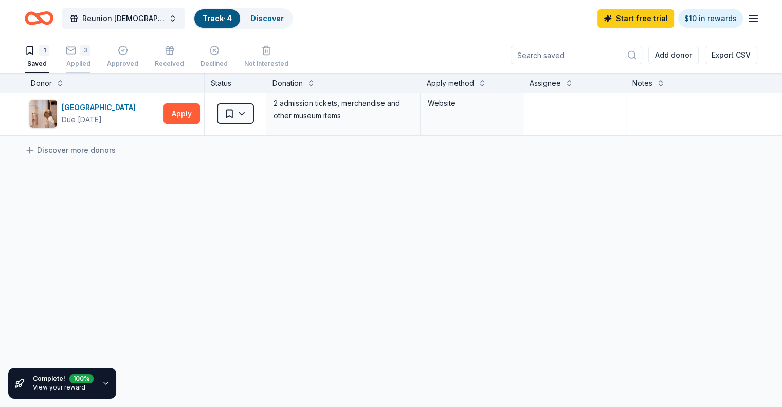
click at [89, 62] on div "Applied" at bounding box center [78, 64] width 25 height 8
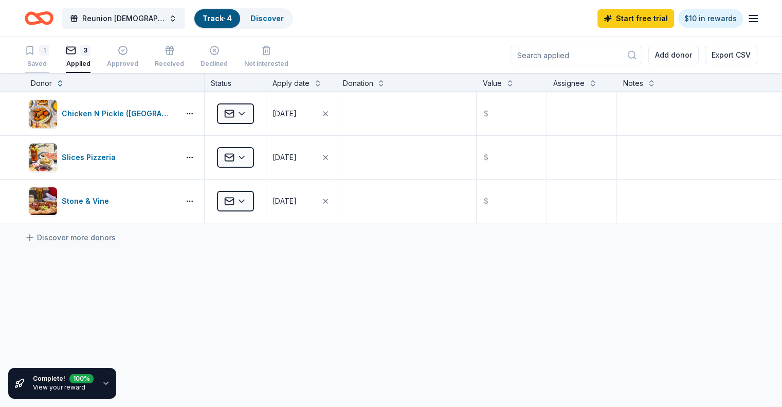
click at [49, 63] on div "Saved" at bounding box center [37, 64] width 25 height 8
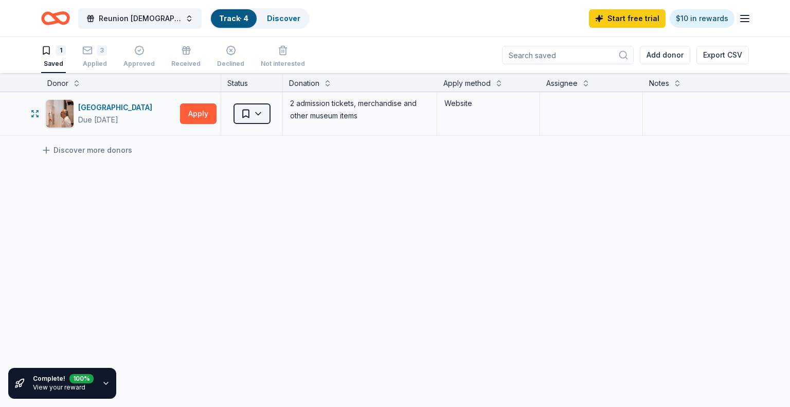
click at [263, 119] on html "Reunion [DEMOGRAPHIC_DATA] Children's and Student Ministry Pie and Silent Aucti…" at bounding box center [395, 203] width 790 height 407
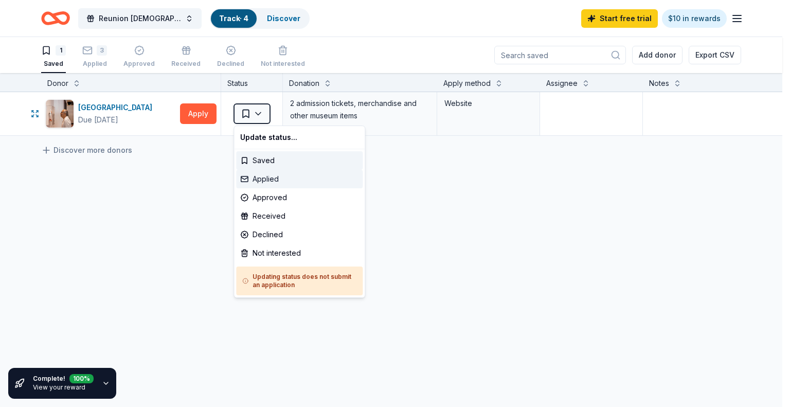
click at [277, 179] on div "Applied" at bounding box center [299, 179] width 126 height 19
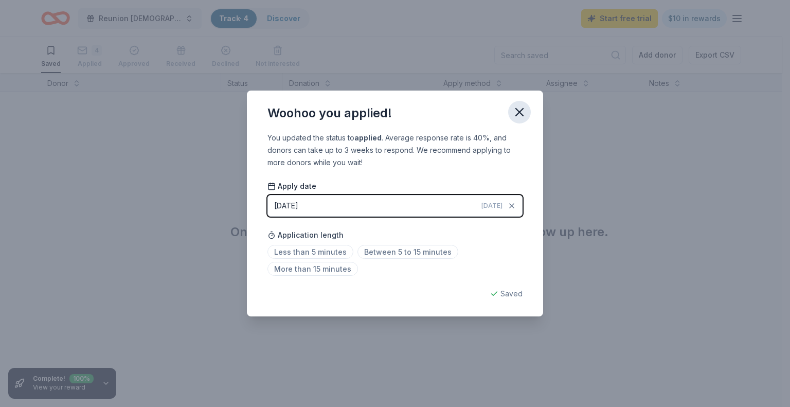
click at [518, 116] on icon "button" at bounding box center [519, 112] width 14 height 14
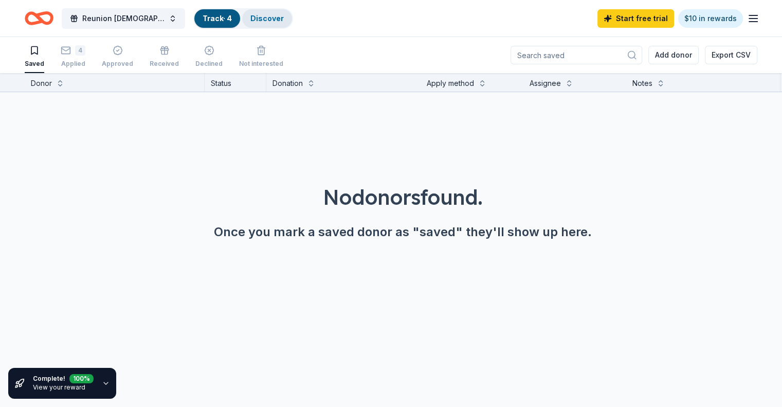
click at [280, 22] on link "Discover" at bounding box center [266, 18] width 33 height 9
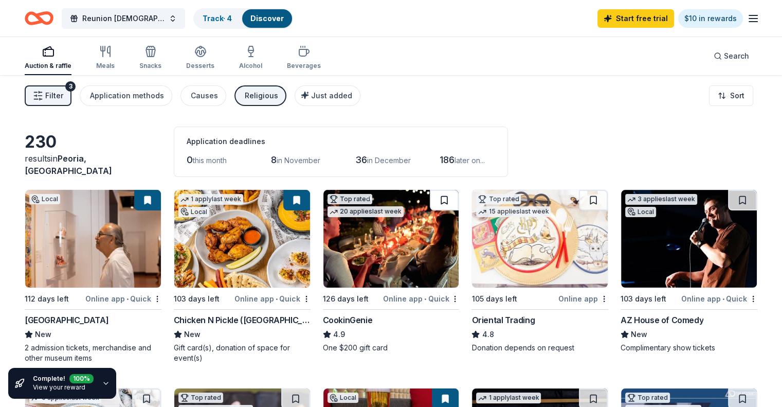
click at [438, 199] on button at bounding box center [444, 200] width 29 height 21
click at [728, 201] on button at bounding box center [742, 200] width 29 height 21
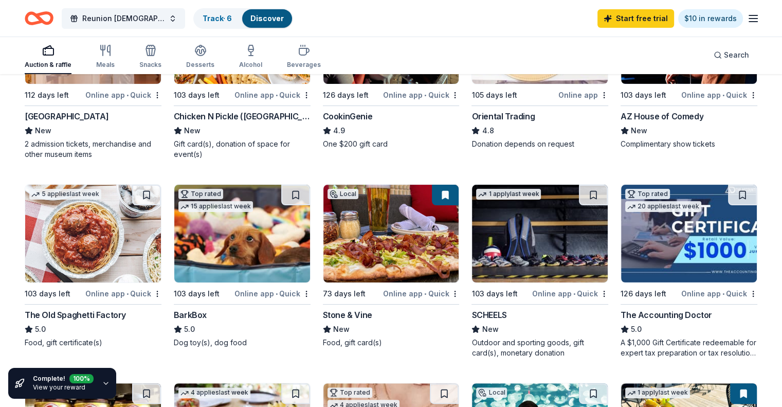
scroll to position [206, 0]
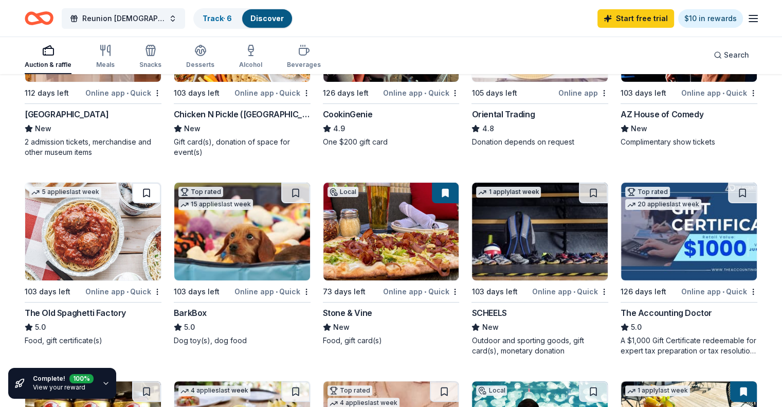
click at [157, 190] on button at bounding box center [146, 193] width 29 height 21
click at [302, 193] on button at bounding box center [295, 193] width 29 height 21
click at [581, 194] on button at bounding box center [593, 193] width 29 height 21
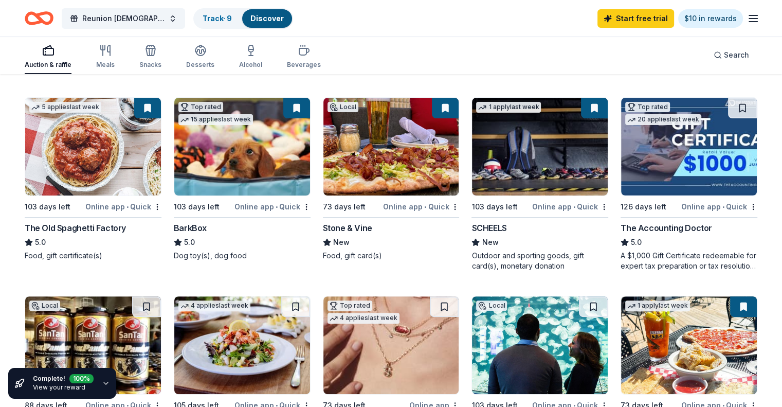
scroll to position [309, 0]
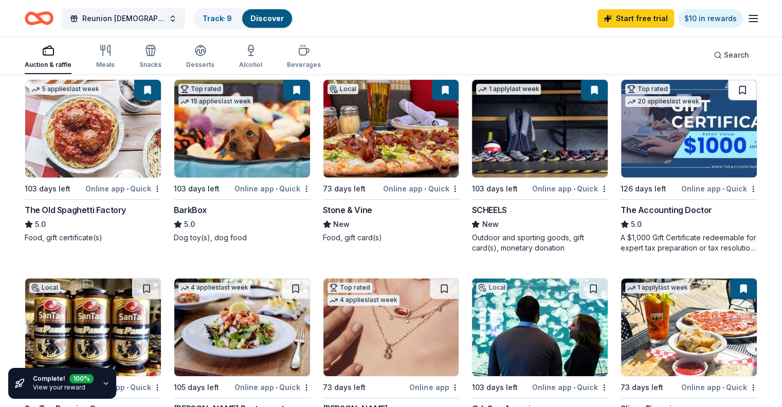
click at [728, 89] on button at bounding box center [742, 90] width 29 height 21
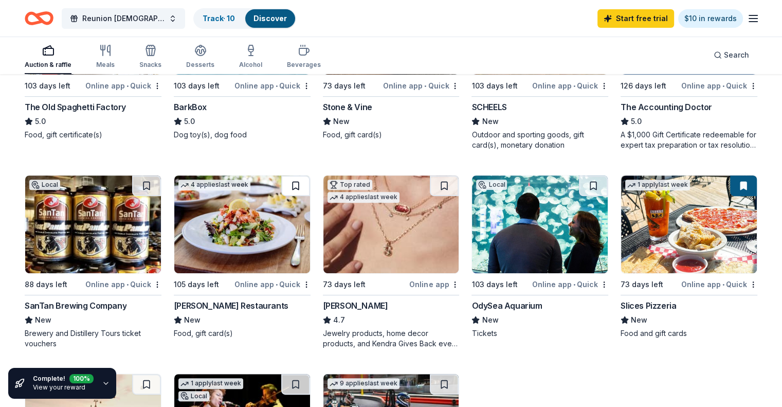
click at [304, 184] on button at bounding box center [295, 185] width 29 height 21
click at [440, 184] on button at bounding box center [444, 185] width 29 height 21
click at [588, 182] on button at bounding box center [593, 185] width 29 height 21
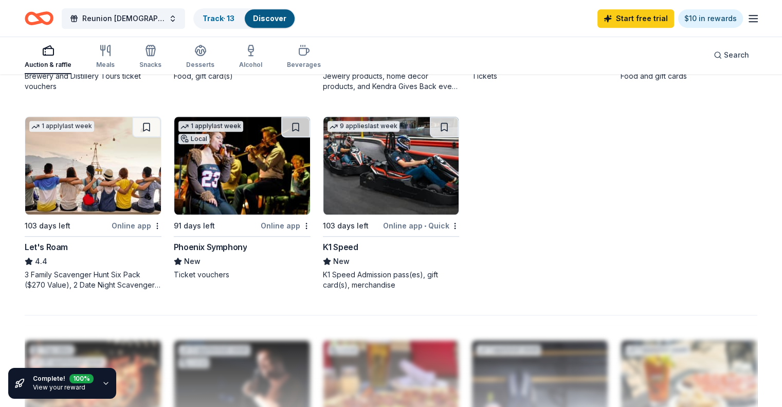
scroll to position [617, 0]
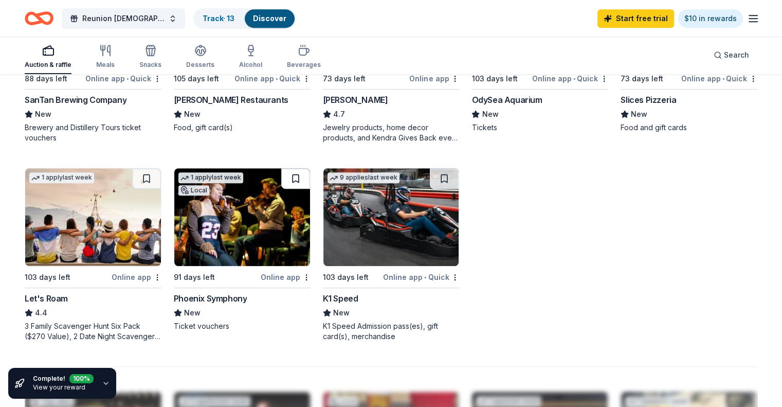
click at [303, 174] on button at bounding box center [295, 178] width 29 height 21
click at [449, 179] on button at bounding box center [444, 178] width 29 height 21
click at [234, 17] on link "Track · 15" at bounding box center [219, 18] width 32 height 9
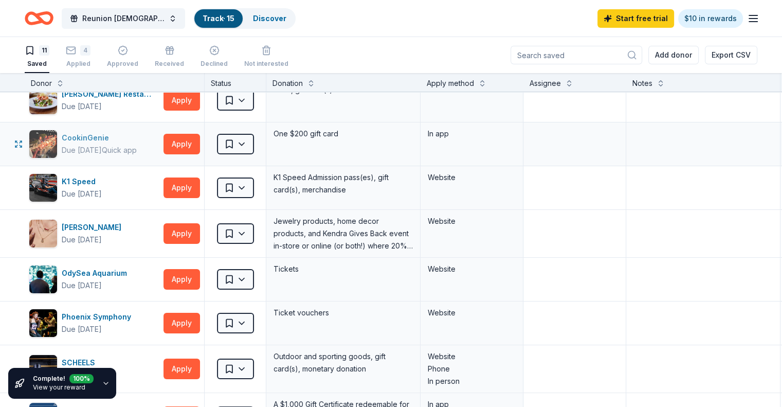
scroll to position [103, 0]
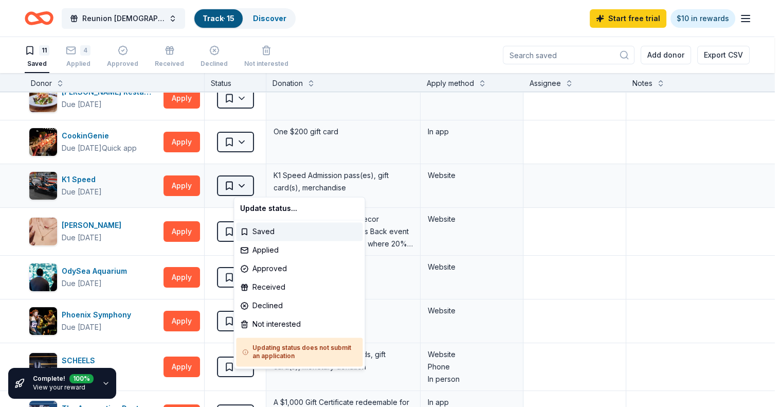
click at [262, 178] on html "Reunion [DEMOGRAPHIC_DATA] Children's and Student Ministry Pie and Silent Aucti…" at bounding box center [391, 203] width 782 height 407
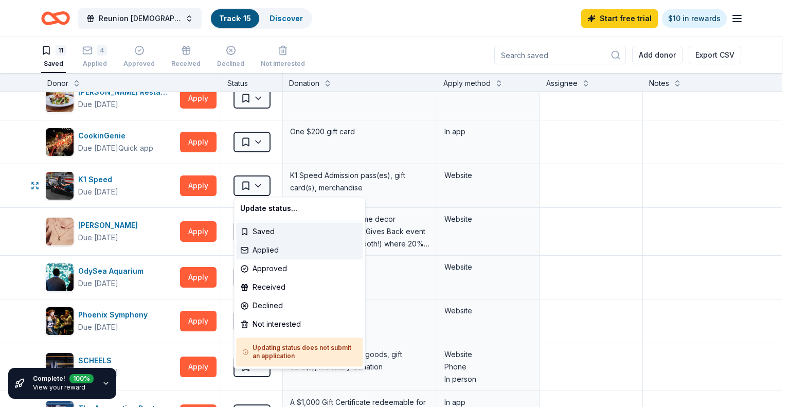
click at [277, 249] on div "Applied" at bounding box center [299, 250] width 126 height 19
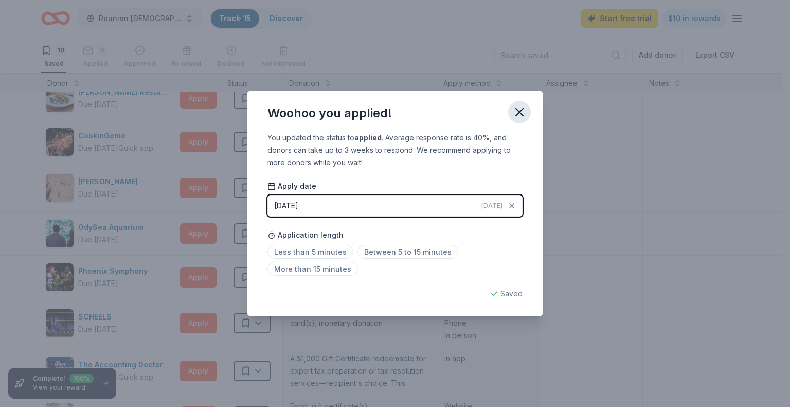
click at [522, 112] on icon "button" at bounding box center [519, 112] width 14 height 14
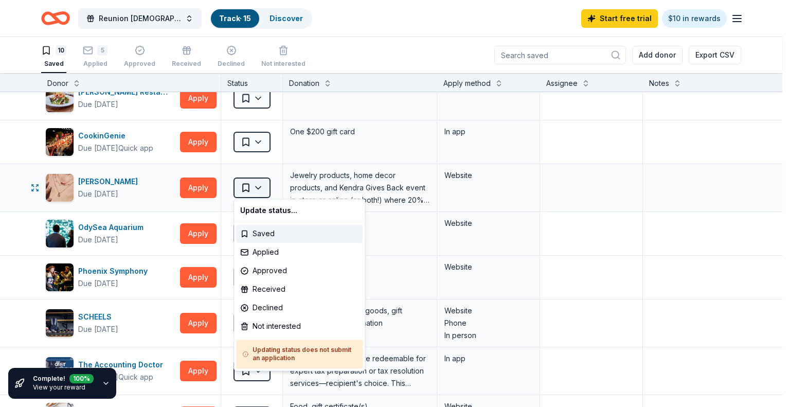
click at [253, 188] on html "Reunion [DEMOGRAPHIC_DATA] Children's and Student Ministry Pie and Silent Aucti…" at bounding box center [395, 203] width 790 height 407
click at [269, 254] on div "Applied" at bounding box center [299, 252] width 126 height 19
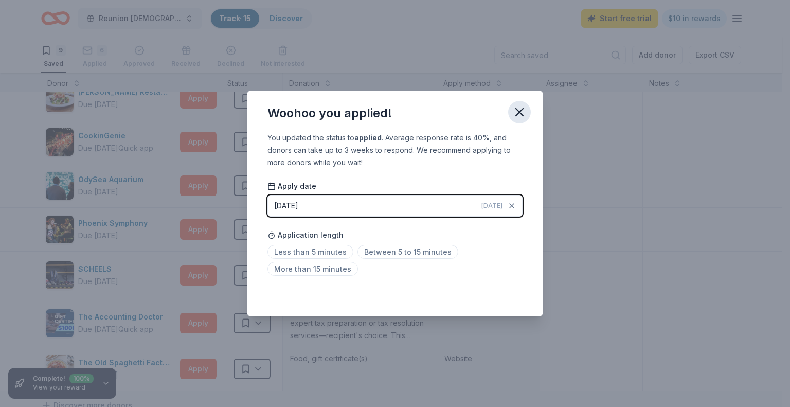
click at [521, 114] on icon "button" at bounding box center [519, 111] width 7 height 7
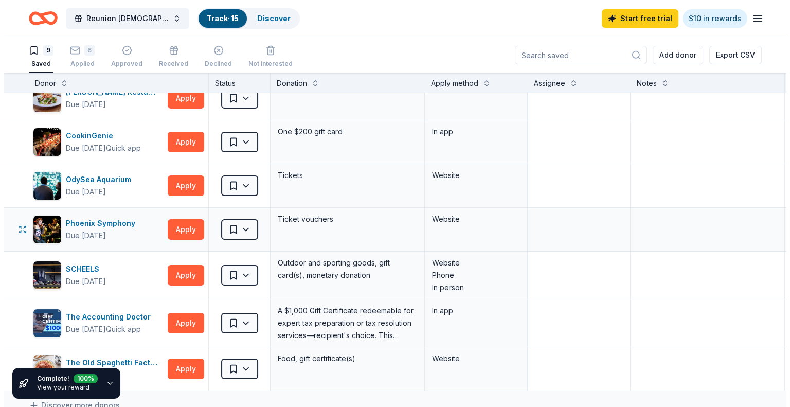
scroll to position [0, 0]
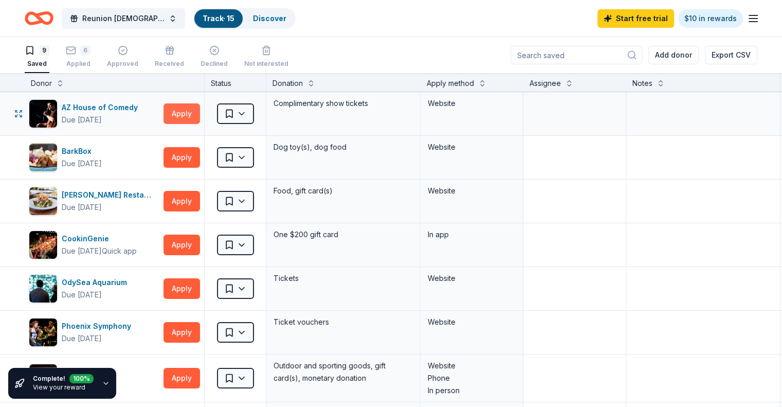
click at [200, 108] on button "Apply" at bounding box center [182, 113] width 37 height 21
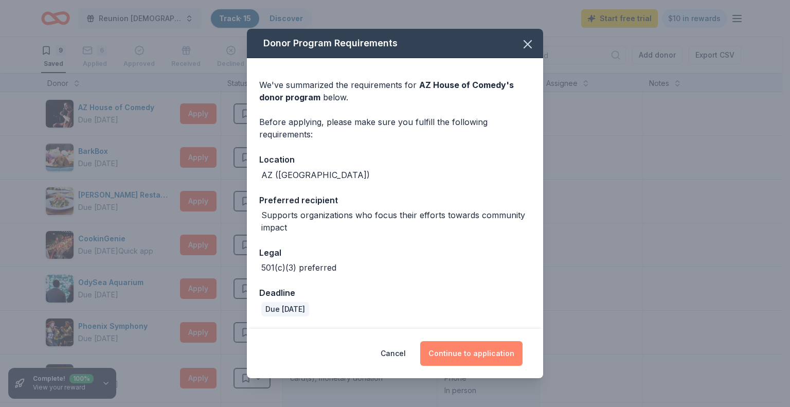
click at [457, 349] on button "Continue to application" at bounding box center [471, 353] width 102 height 25
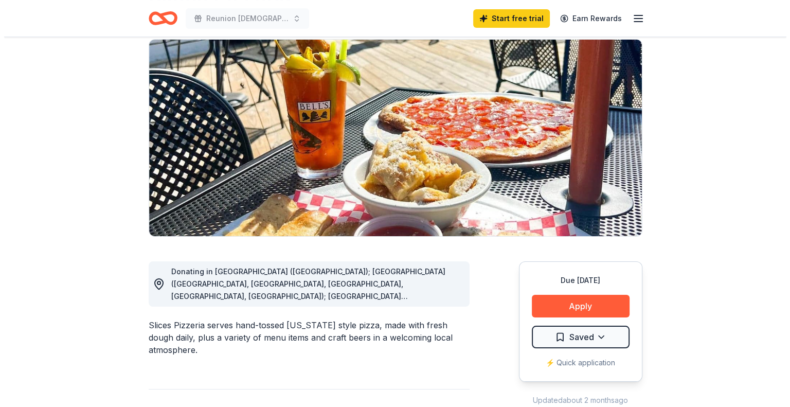
scroll to position [103, 0]
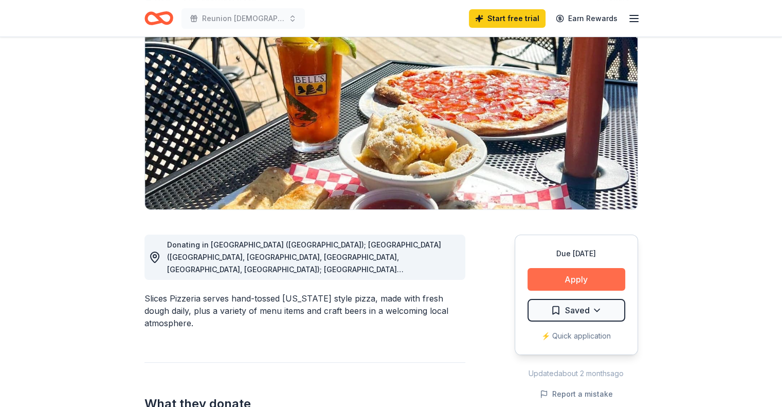
click at [604, 278] on button "Apply" at bounding box center [577, 279] width 98 height 23
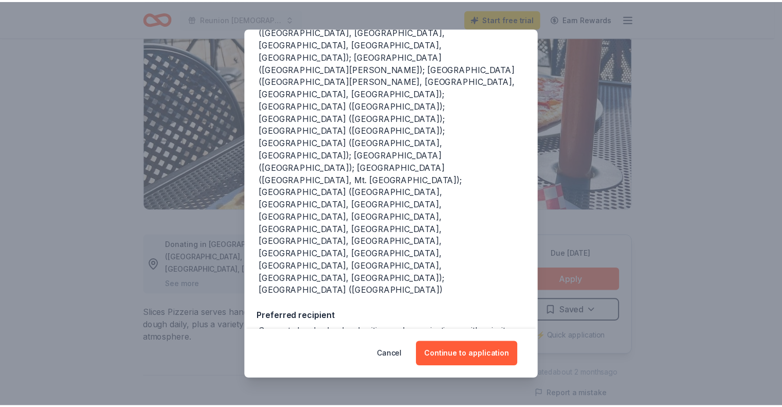
scroll to position [164, 0]
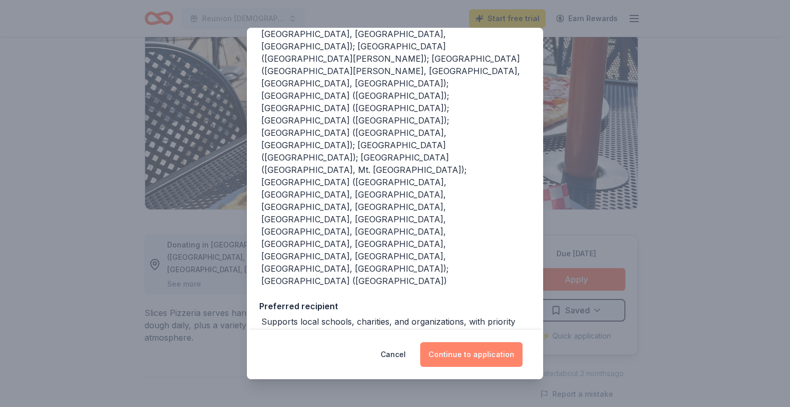
click at [477, 358] on button "Continue to application" at bounding box center [471, 354] width 102 height 25
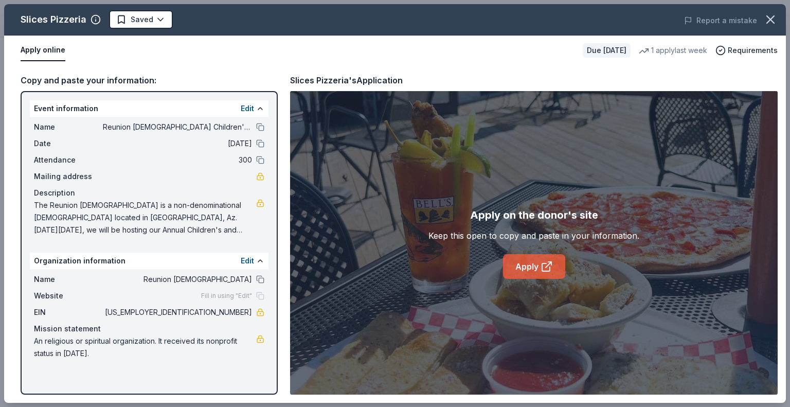
click at [543, 270] on icon at bounding box center [546, 267] width 8 height 8
click at [770, 24] on icon "button" at bounding box center [770, 19] width 14 height 14
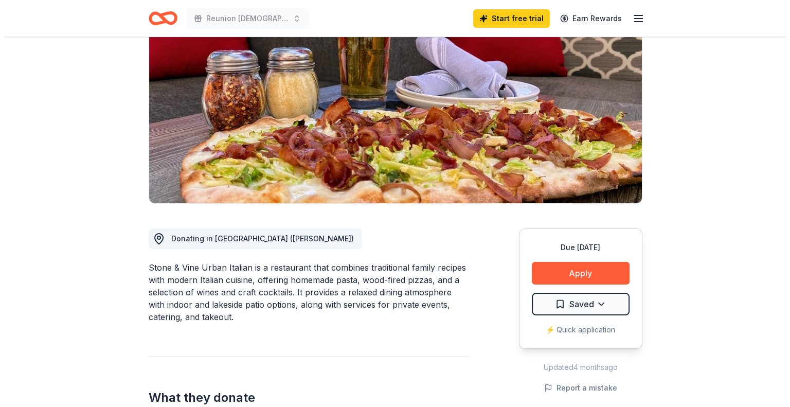
scroll to position [103, 0]
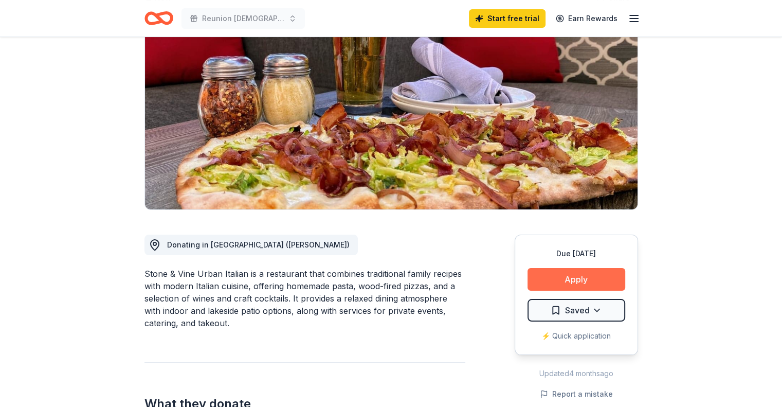
click at [606, 278] on button "Apply" at bounding box center [577, 279] width 98 height 23
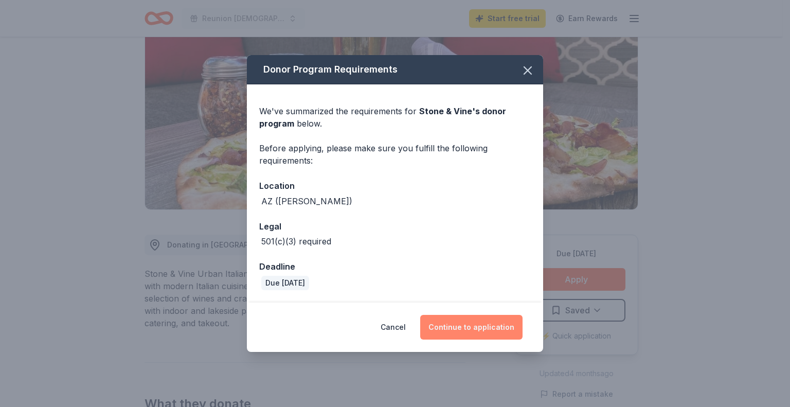
click at [492, 323] on button "Continue to application" at bounding box center [471, 327] width 102 height 25
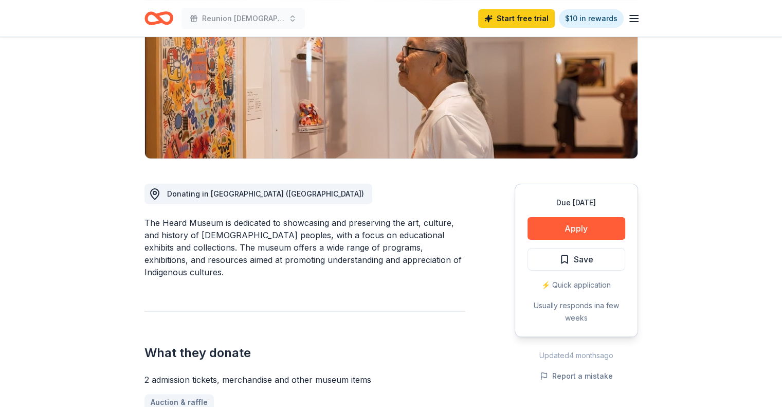
scroll to position [154, 0]
click at [578, 226] on button "Apply" at bounding box center [577, 227] width 98 height 23
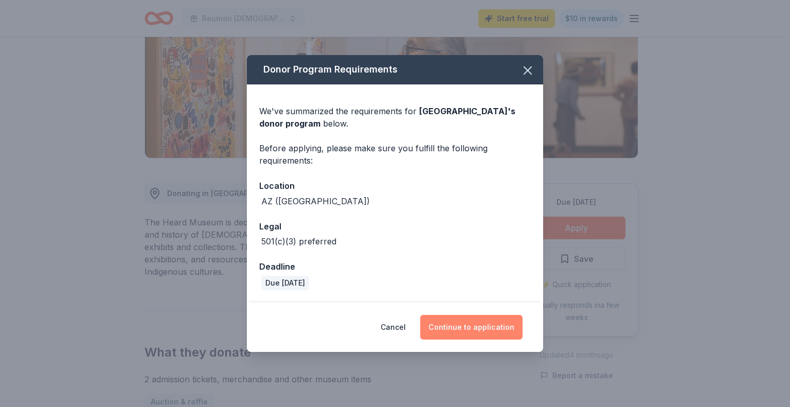
click at [481, 330] on button "Continue to application" at bounding box center [471, 327] width 102 height 25
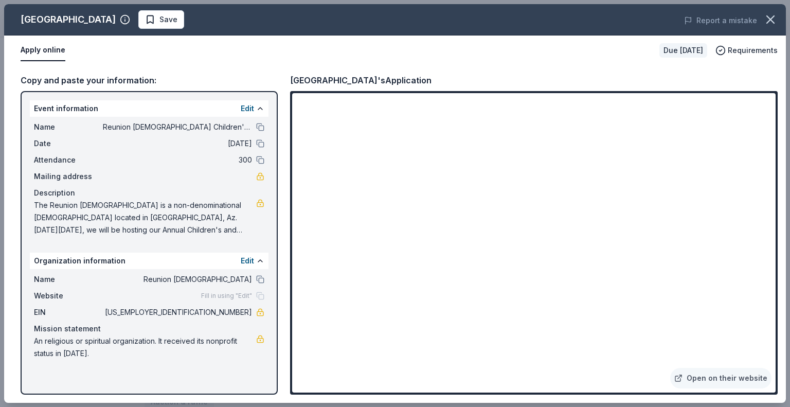
click at [741, 75] on div "Heard Museum's Application" at bounding box center [533, 80] width 487 height 13
click at [159, 24] on span "Save" at bounding box center [168, 19] width 18 height 12
click at [774, 20] on icon "button" at bounding box center [770, 19] width 14 height 14
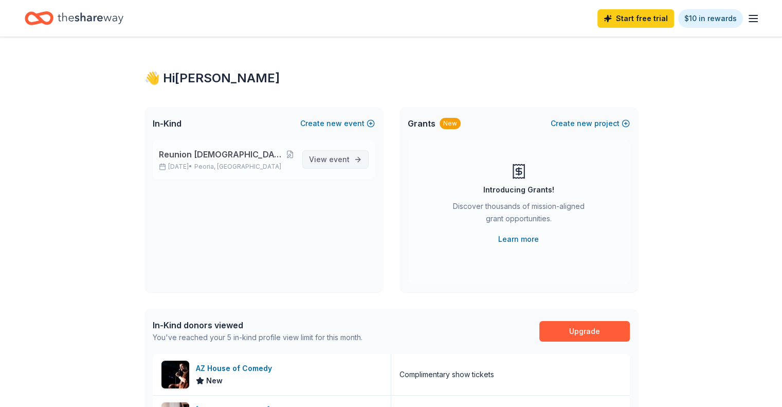
click at [336, 157] on span "event" at bounding box center [339, 159] width 21 height 9
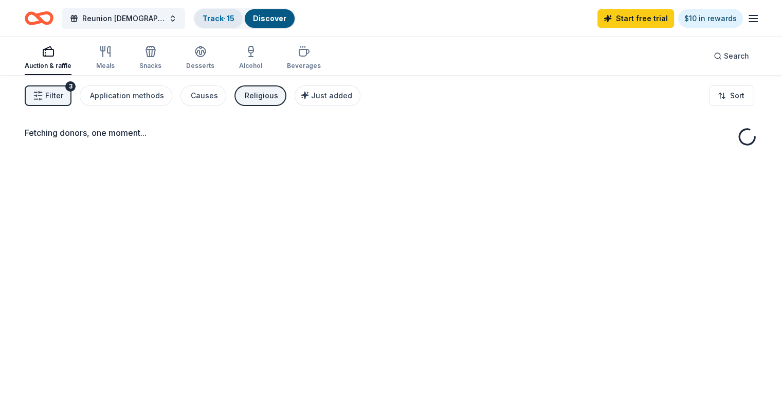
click at [234, 16] on link "Track · 15" at bounding box center [219, 18] width 32 height 9
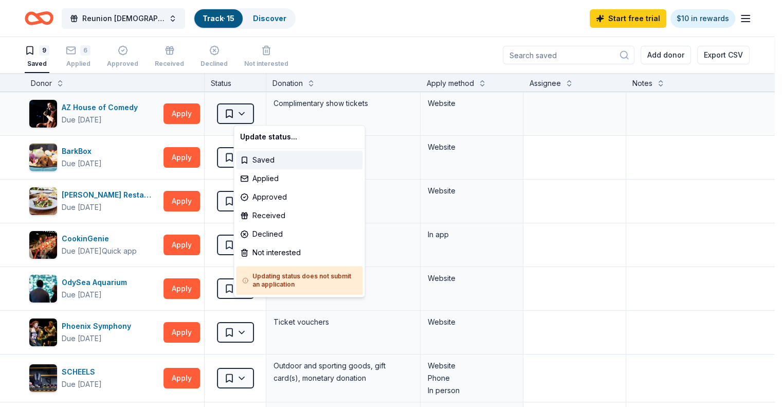
click at [249, 115] on html "Reunion Church Children's and Student Ministry Pie and Silent Auction Track · 1…" at bounding box center [391, 203] width 782 height 407
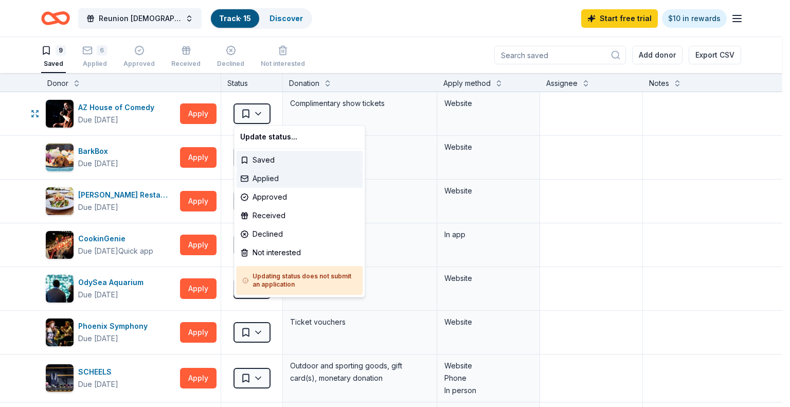
click at [260, 179] on div "Applied" at bounding box center [299, 178] width 126 height 19
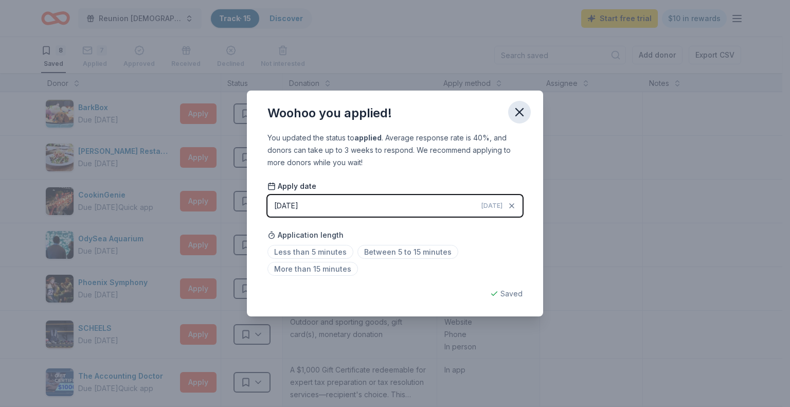
click at [522, 113] on icon "button" at bounding box center [519, 112] width 14 height 14
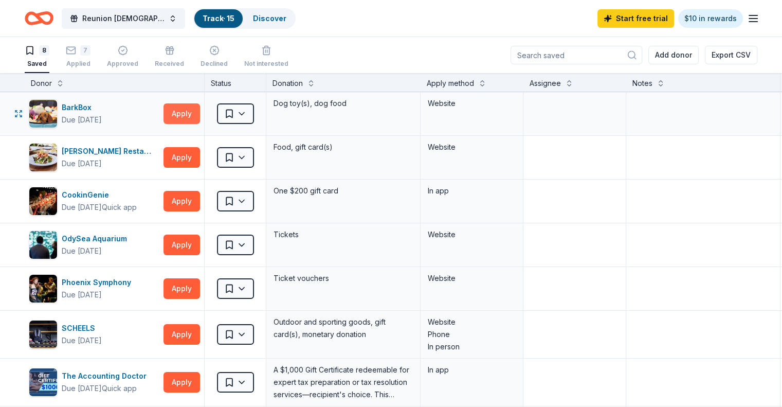
click at [199, 115] on button "Apply" at bounding box center [182, 113] width 37 height 21
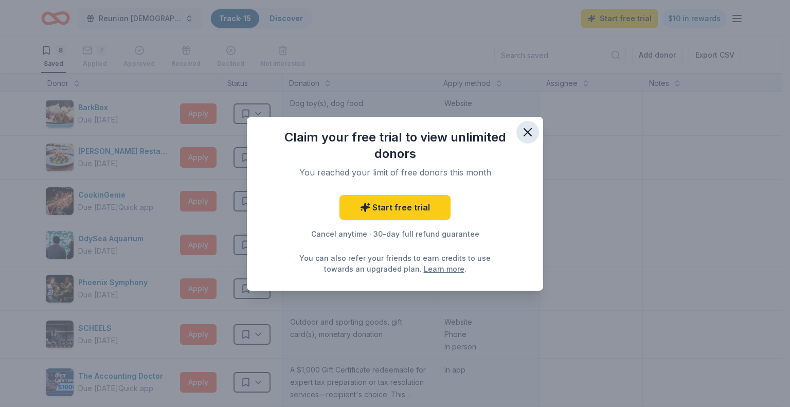
click at [532, 131] on icon "button" at bounding box center [527, 132] width 14 height 14
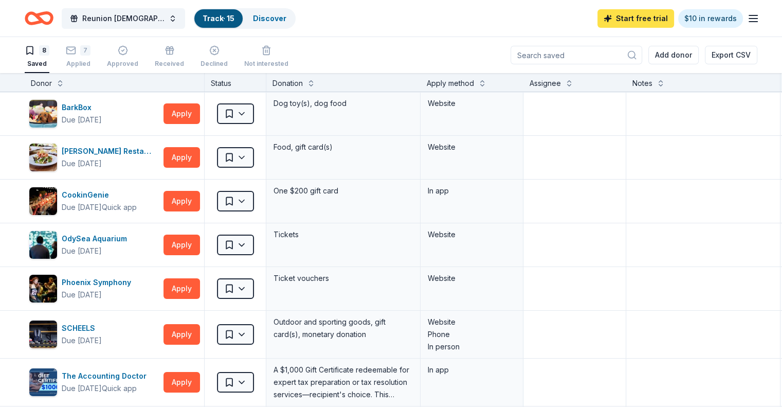
click at [631, 21] on link "Start free trial" at bounding box center [635, 18] width 77 height 19
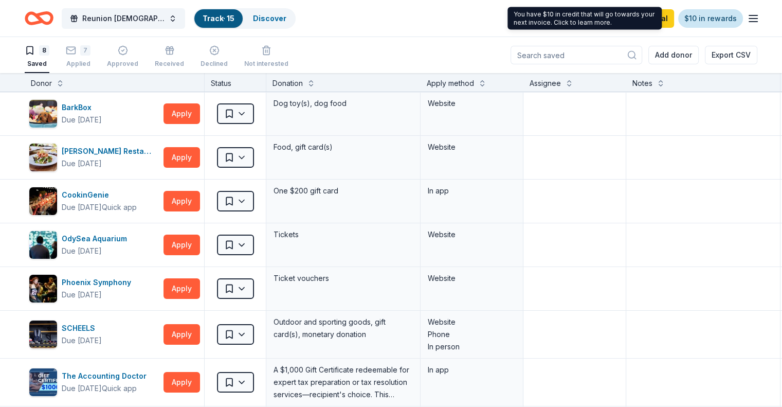
click at [694, 15] on link "$10 in rewards" at bounding box center [710, 18] width 65 height 19
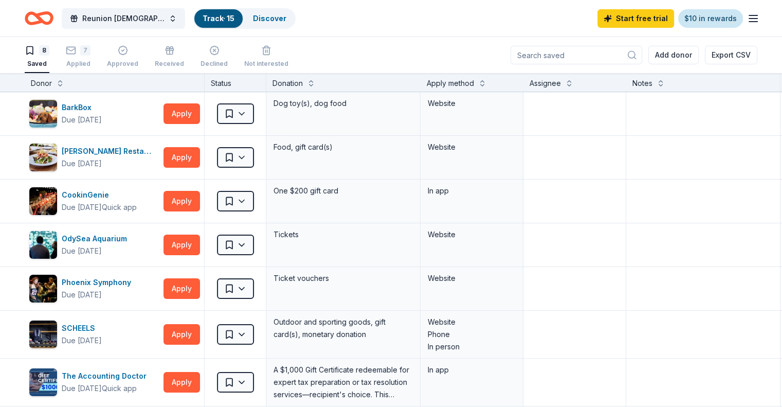
click at [691, 18] on link "$10 in rewards" at bounding box center [710, 18] width 65 height 19
click at [625, 18] on link "Start free trial" at bounding box center [635, 18] width 77 height 19
click at [608, 18] on link "Start free trial" at bounding box center [635, 18] width 77 height 19
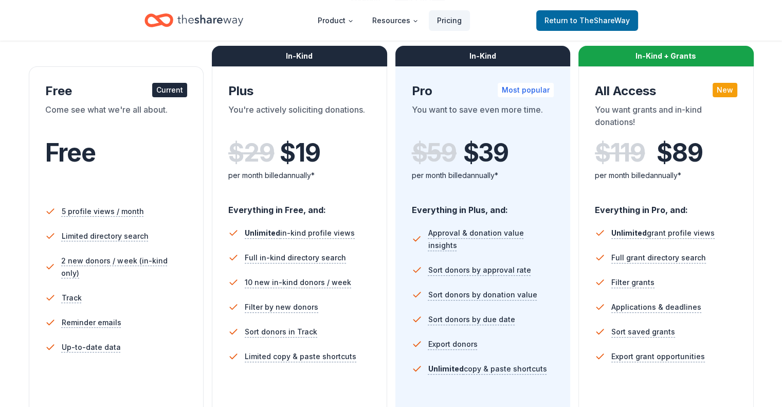
scroll to position [206, 0]
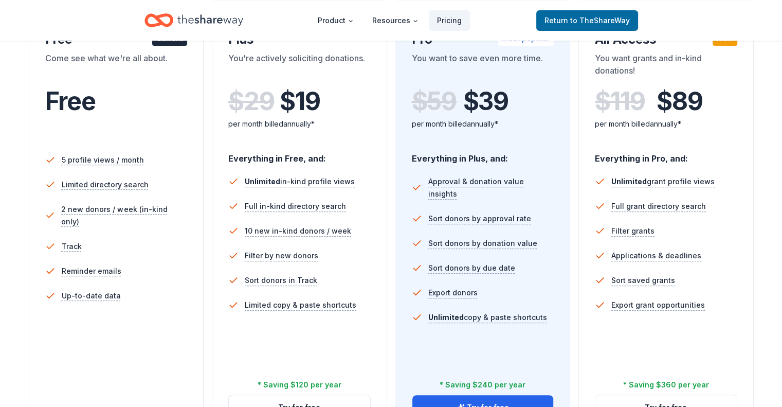
click at [24, 137] on div "Choose the perfect plan for you Monthly Annual Free Current Come see what we're…" at bounding box center [391, 251] width 782 height 716
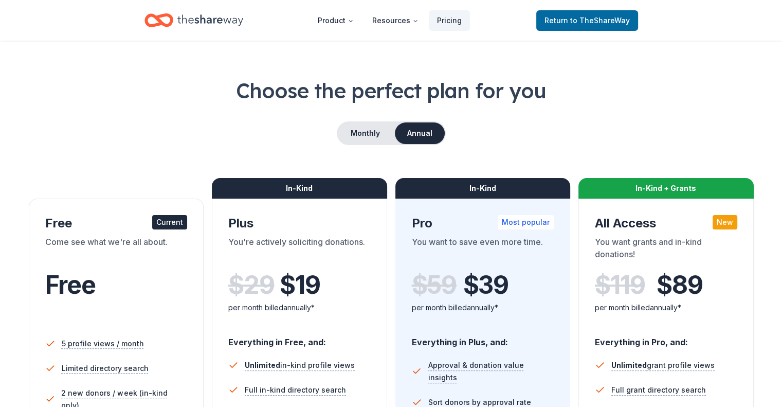
scroll to position [0, 0]
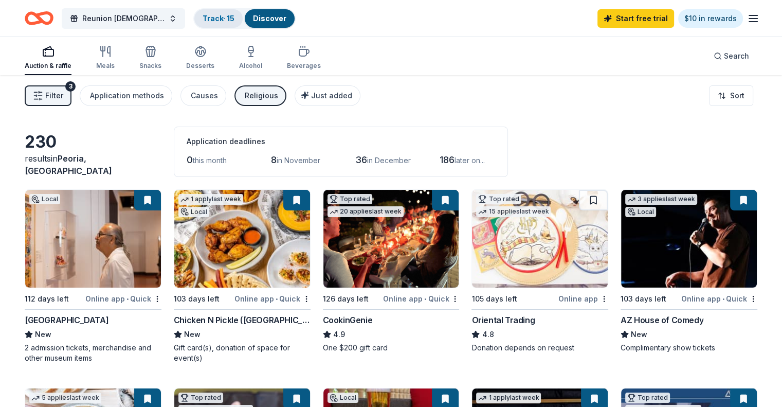
click at [231, 19] on link "Track · 15" at bounding box center [219, 18] width 32 height 9
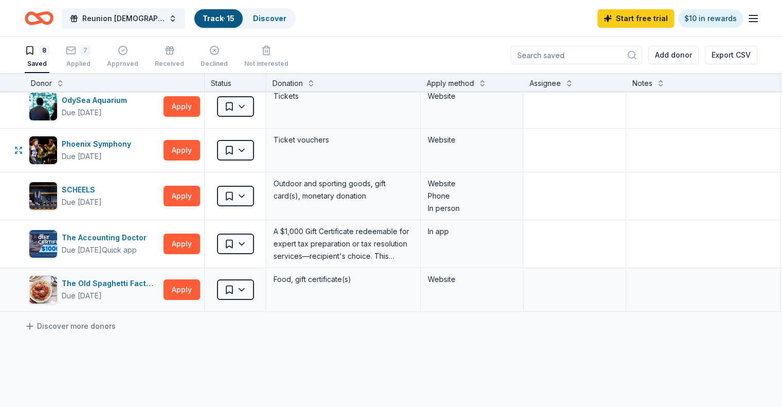
scroll to position [154, 0]
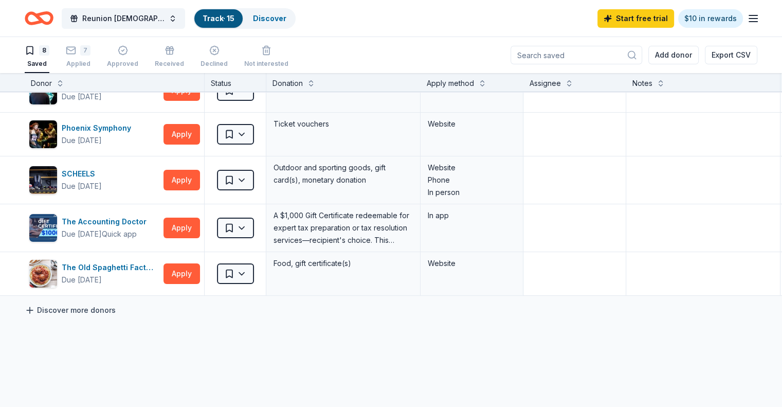
click at [100, 310] on link "Discover more donors" at bounding box center [70, 310] width 91 height 12
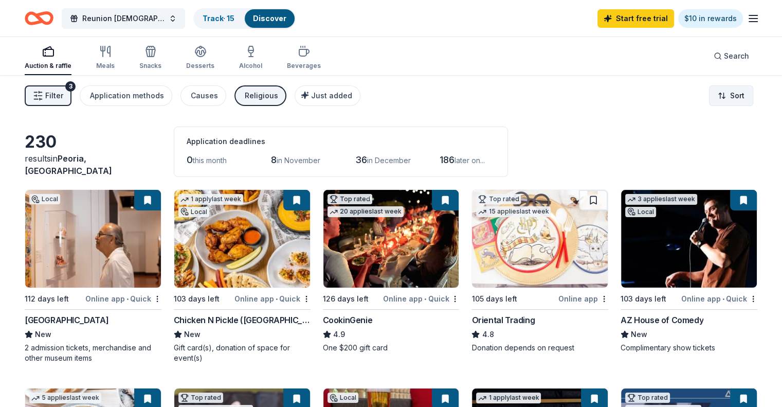
click at [729, 95] on html "Reunion Church Children's and Student Ministry Pie and Silent Auction Track · 1…" at bounding box center [391, 203] width 782 height 407
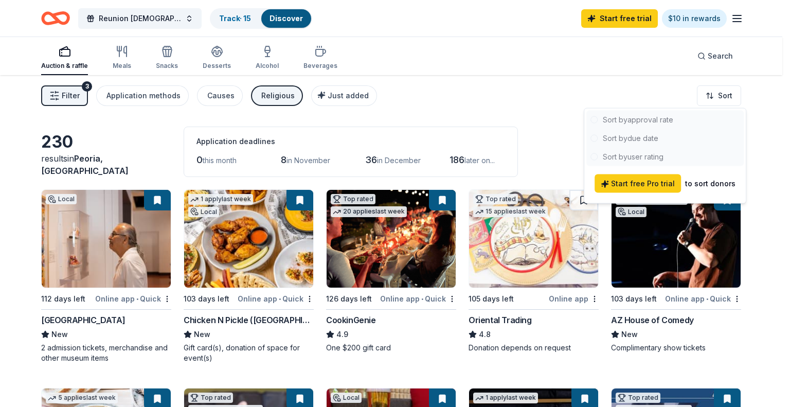
click at [510, 120] on html "Reunion Church Children's and Student Ministry Pie and Silent Auction Track · 1…" at bounding box center [395, 203] width 790 height 407
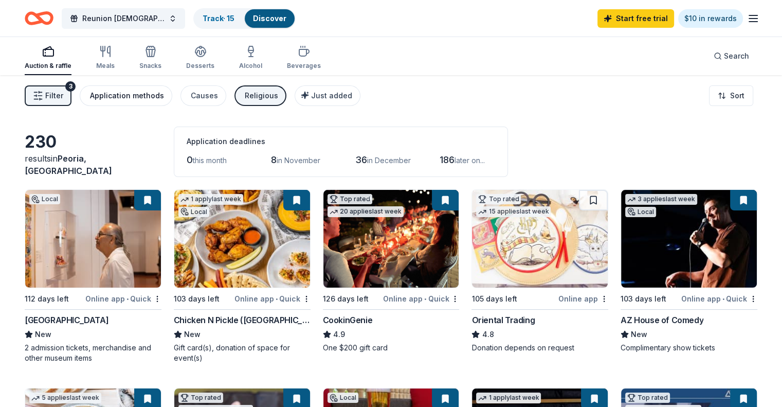
click at [144, 94] on div "Application methods" at bounding box center [127, 95] width 74 height 12
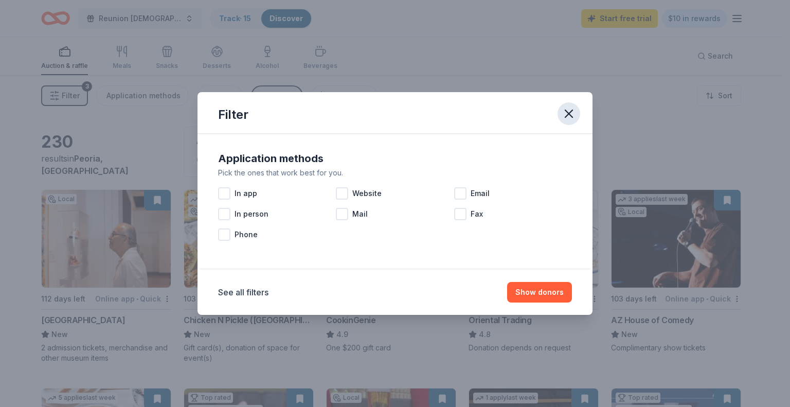
click at [572, 113] on icon "button" at bounding box center [568, 113] width 14 height 14
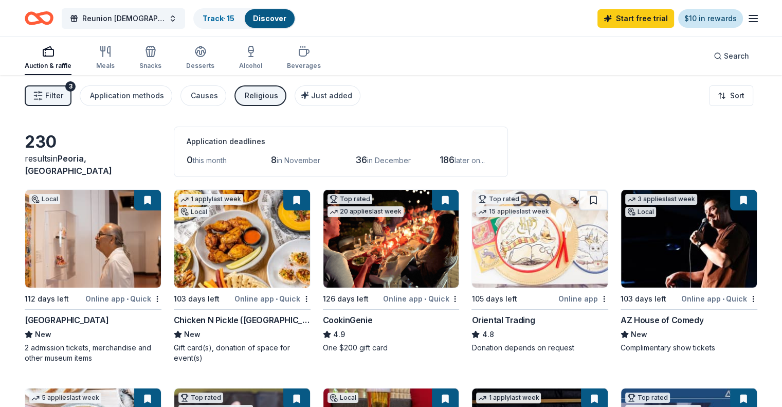
click at [702, 24] on link "$10 in rewards" at bounding box center [710, 18] width 65 height 19
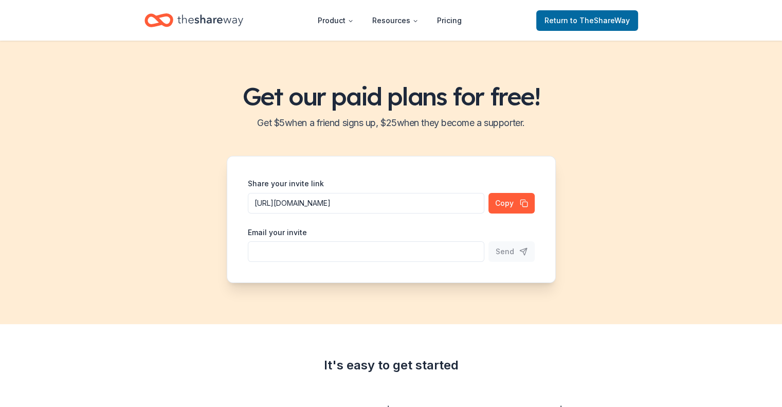
click at [682, 16] on header "Product Resources Pricing Return to TheShareWay" at bounding box center [391, 20] width 782 height 41
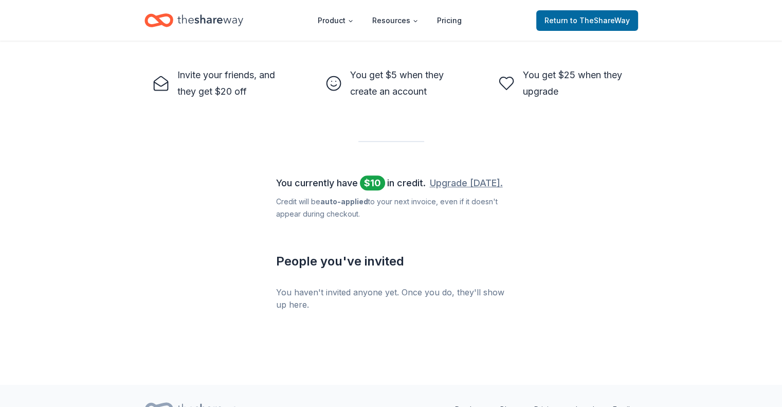
scroll to position [360, 0]
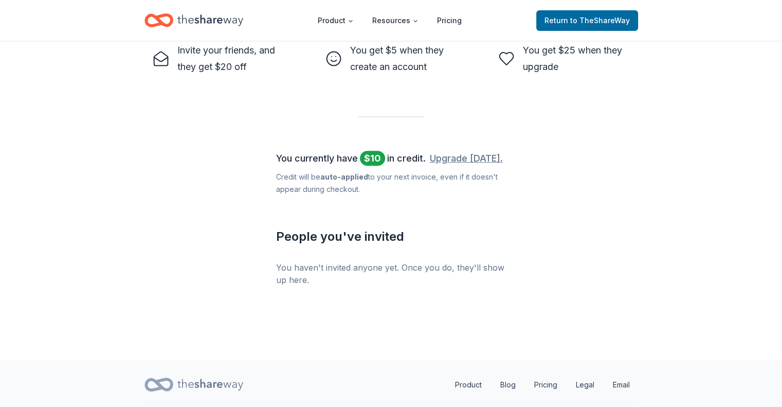
click at [462, 159] on link "Upgrade today." at bounding box center [466, 158] width 73 height 16
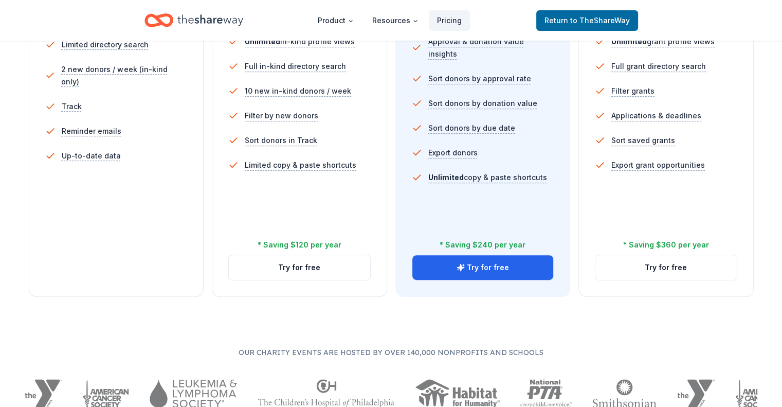
scroll to position [411, 0]
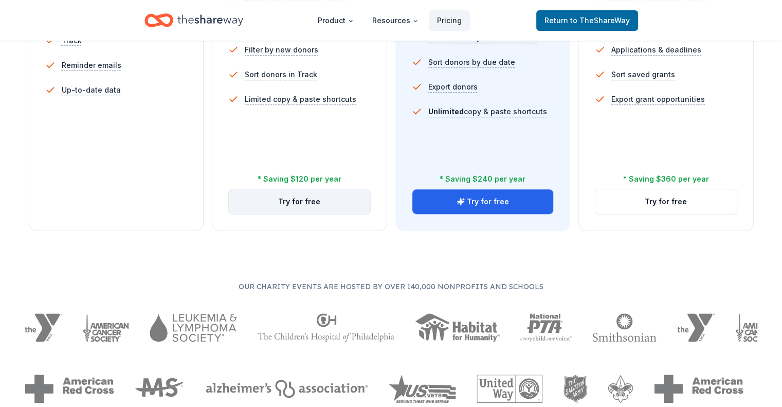
click at [320, 189] on button "Try for free" at bounding box center [299, 201] width 141 height 25
